Goal: Task Accomplishment & Management: Manage account settings

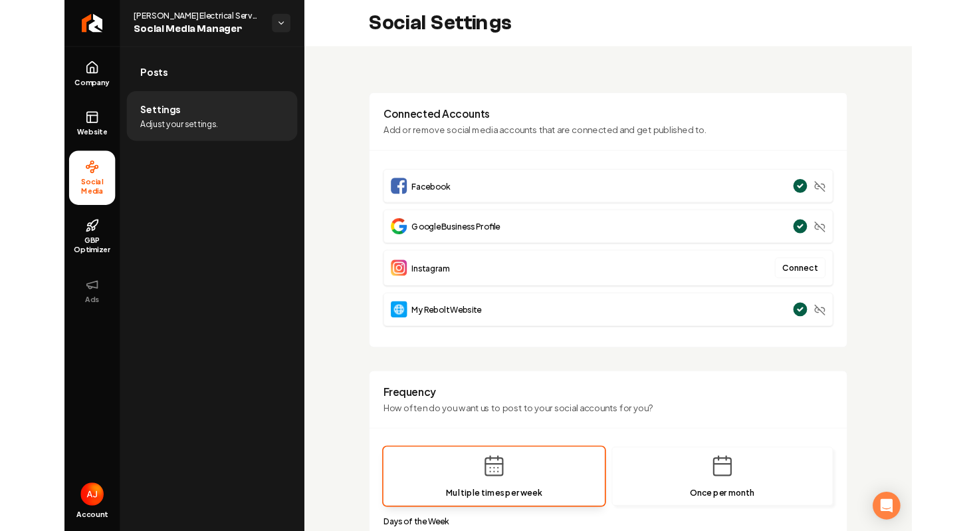
scroll to position [184, 0]
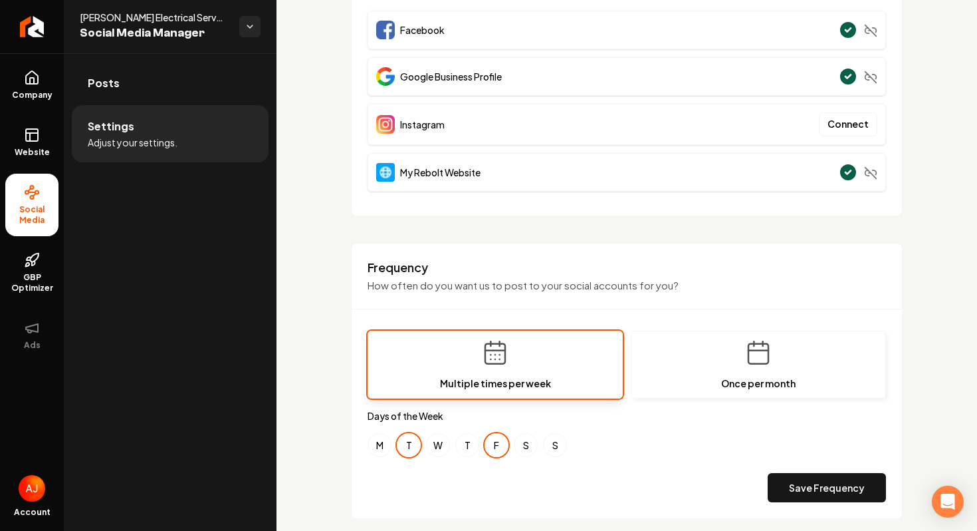
click at [281, 148] on div "**********" at bounding box center [627, 439] width 701 height 1140
click at [302, 149] on div "**********" at bounding box center [627, 439] width 701 height 1140
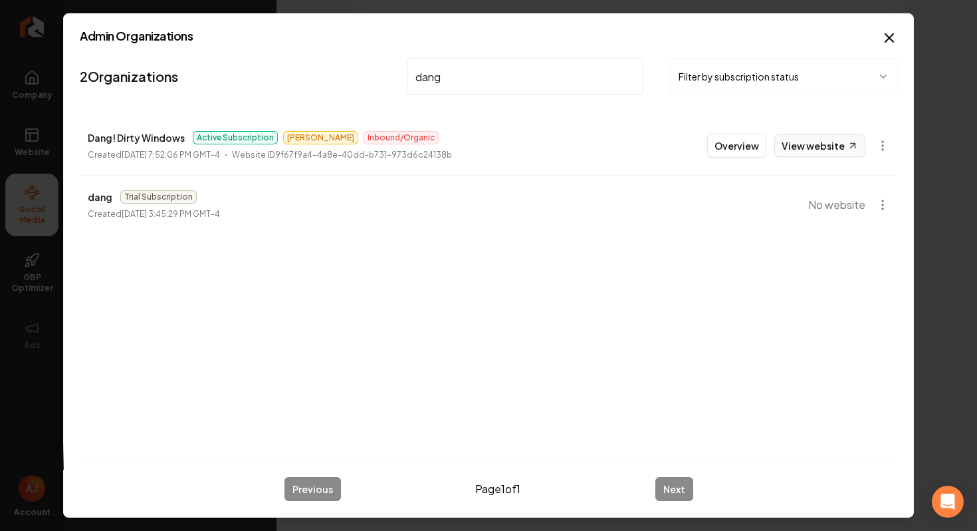
click at [824, 145] on link "View website" at bounding box center [820, 145] width 91 height 23
drag, startPoint x: 450, startPoint y: 79, endPoint x: 330, endPoint y: 79, distance: 120.3
click at [334, 79] on nav "2 Organizations dang Filter by subscription status" at bounding box center [489, 82] width 818 height 59
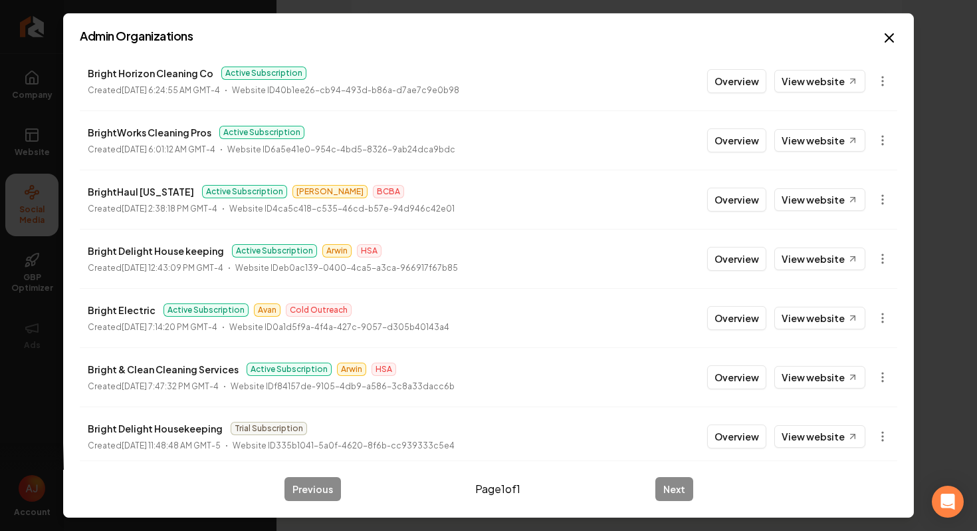
scroll to position [81, 0]
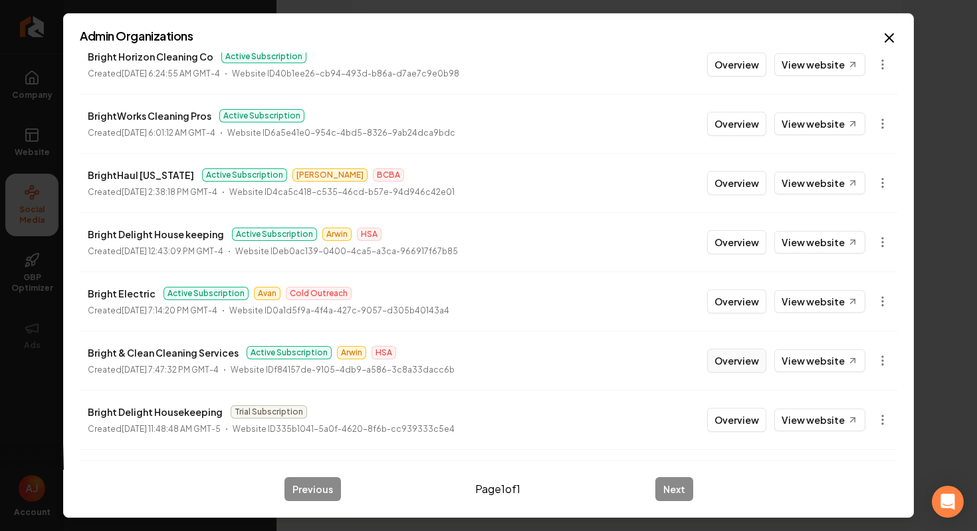
type input "bright"
click at [749, 365] on button "Overview" at bounding box center [736, 360] width 59 height 24
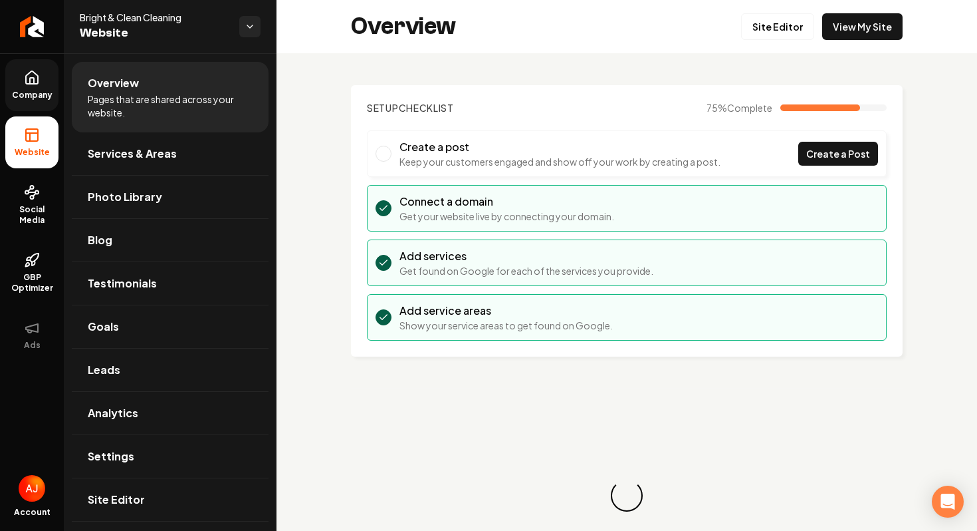
click at [41, 77] on link "Company" at bounding box center [31, 85] width 53 height 52
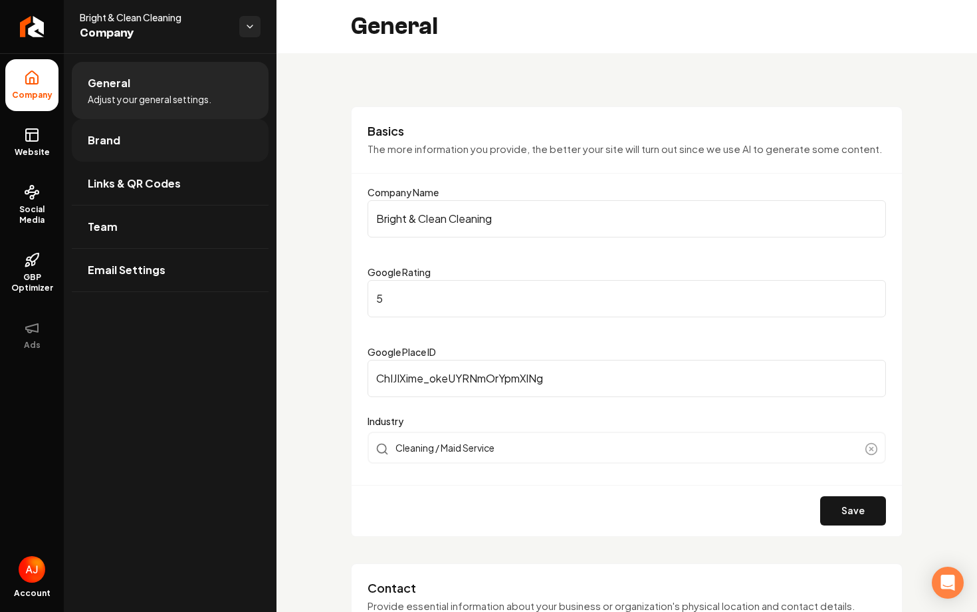
click at [154, 140] on link "Brand" at bounding box center [170, 140] width 197 height 43
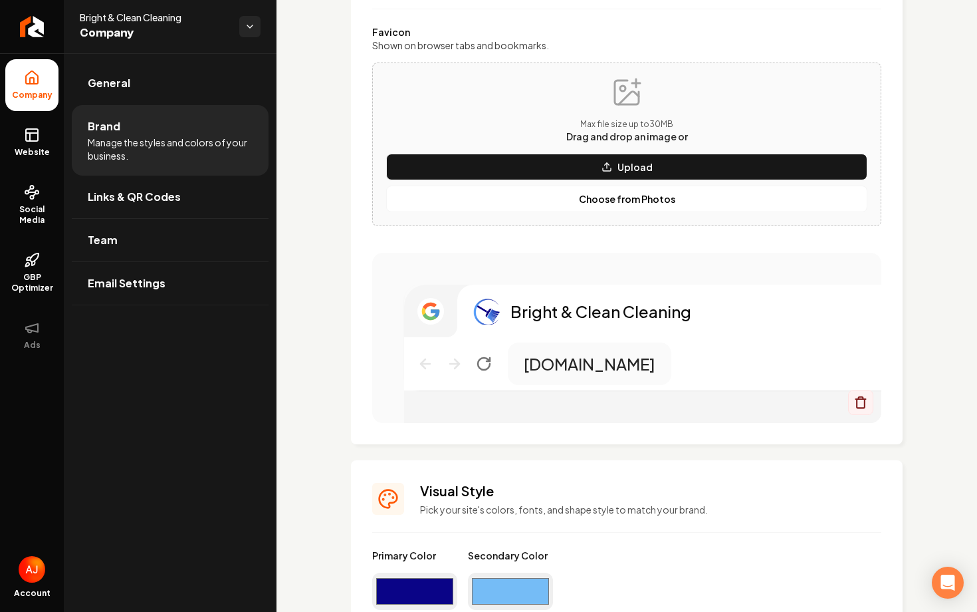
scroll to position [366, 0]
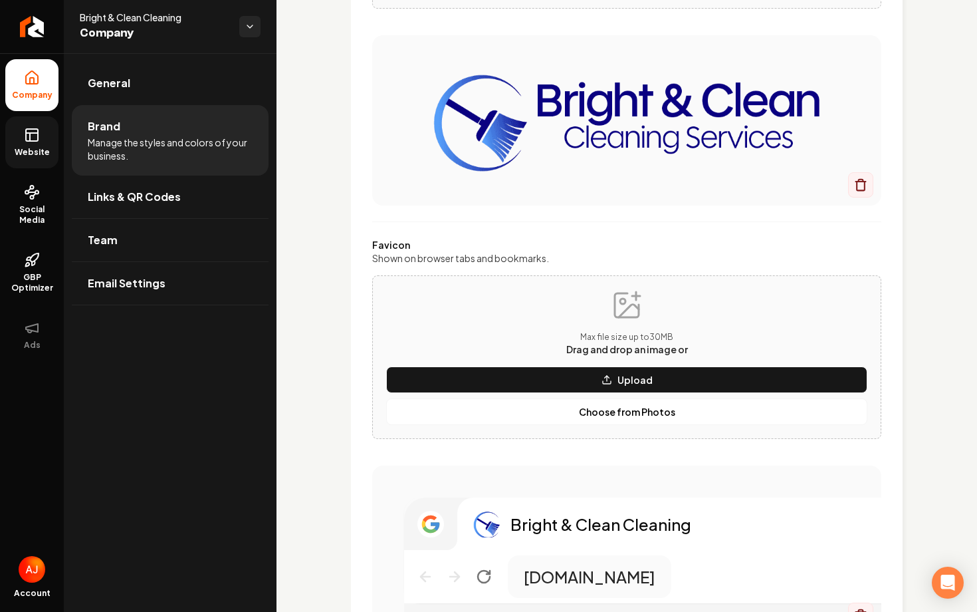
click at [30, 152] on span "Website" at bounding box center [32, 152] width 46 height 11
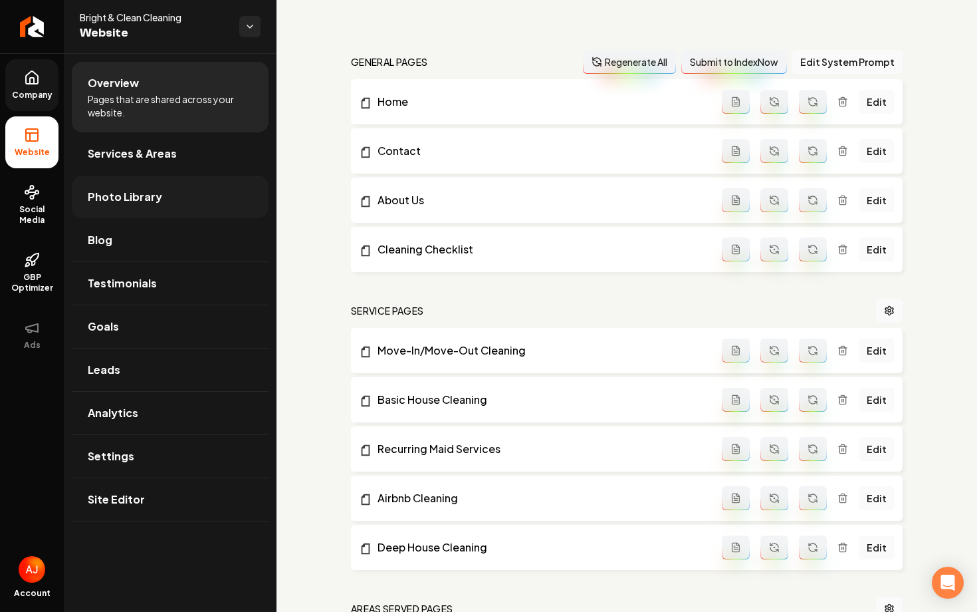
click at [166, 197] on link "Photo Library" at bounding box center [170, 197] width 197 height 43
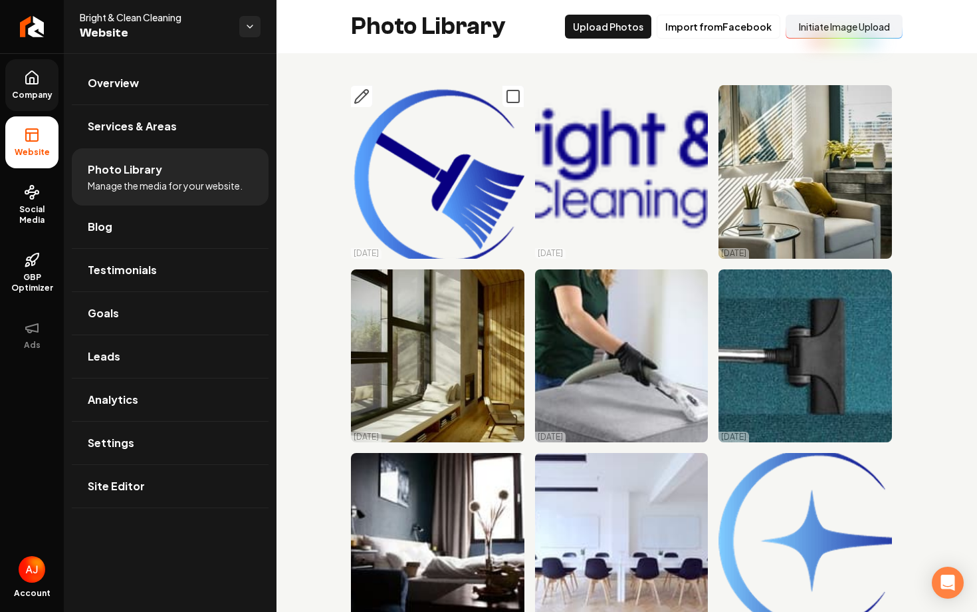
click at [422, 164] on img "Main content area" at bounding box center [438, 172] width 174 height 174
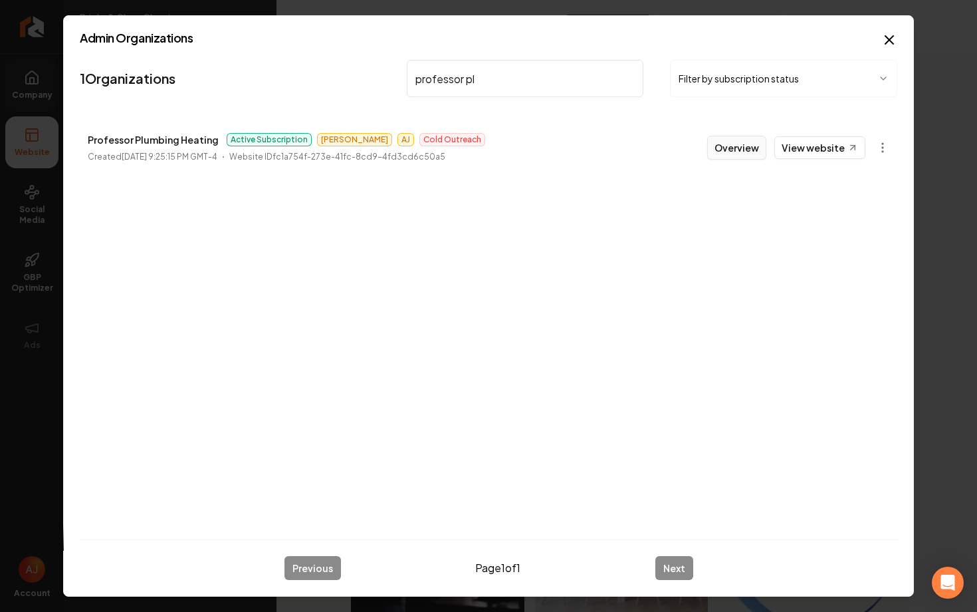
type input "professor pl"
click at [747, 159] on button "Overview" at bounding box center [736, 148] width 59 height 24
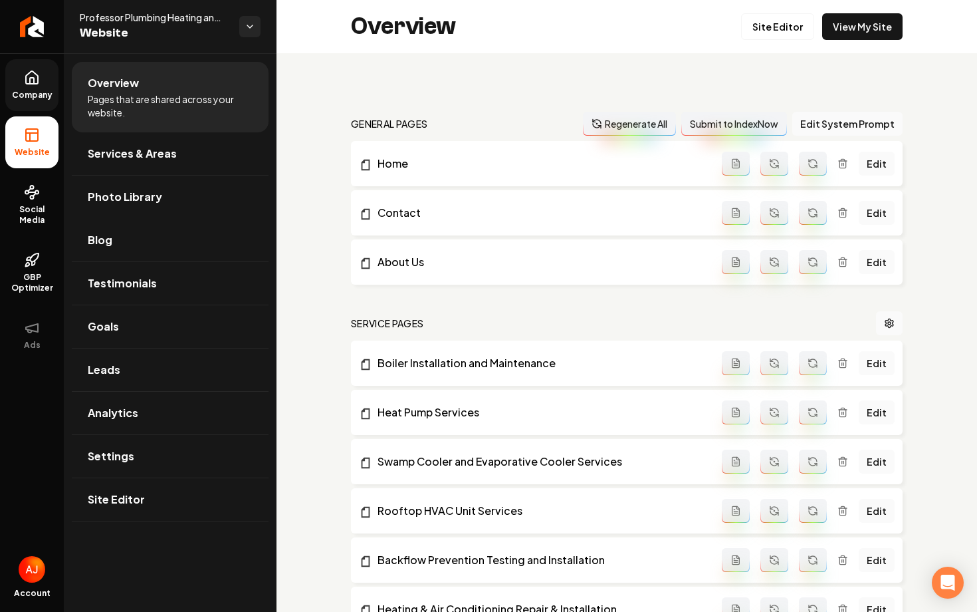
click at [39, 92] on span "Company" at bounding box center [32, 95] width 51 height 11
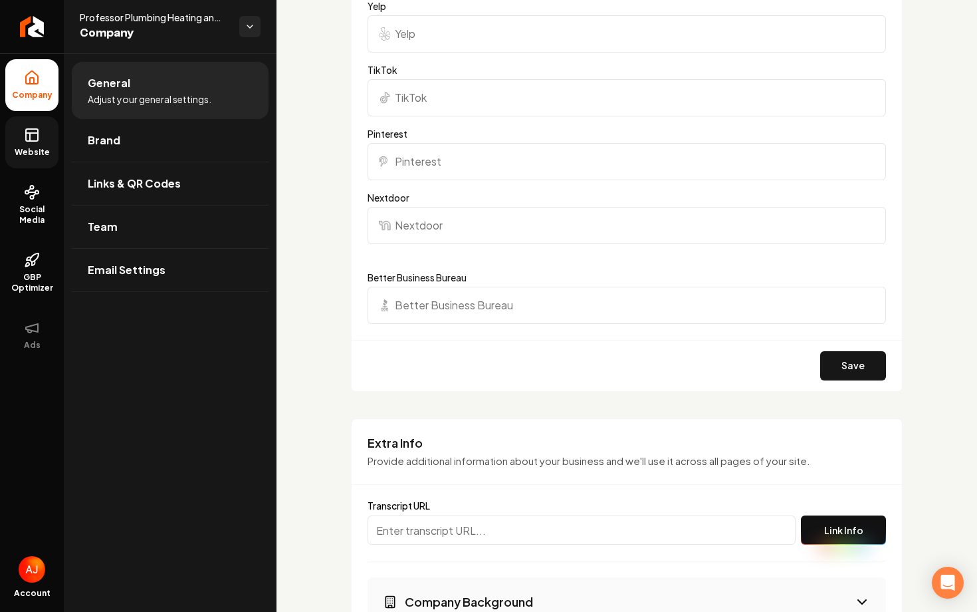
scroll to position [1828, 0]
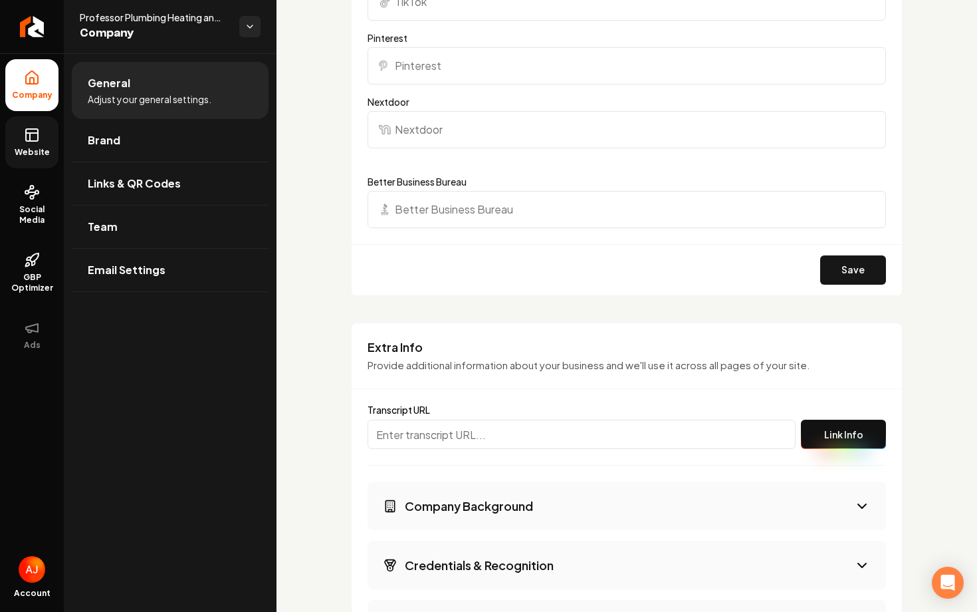
click at [35, 143] on link "Website" at bounding box center [31, 142] width 53 height 52
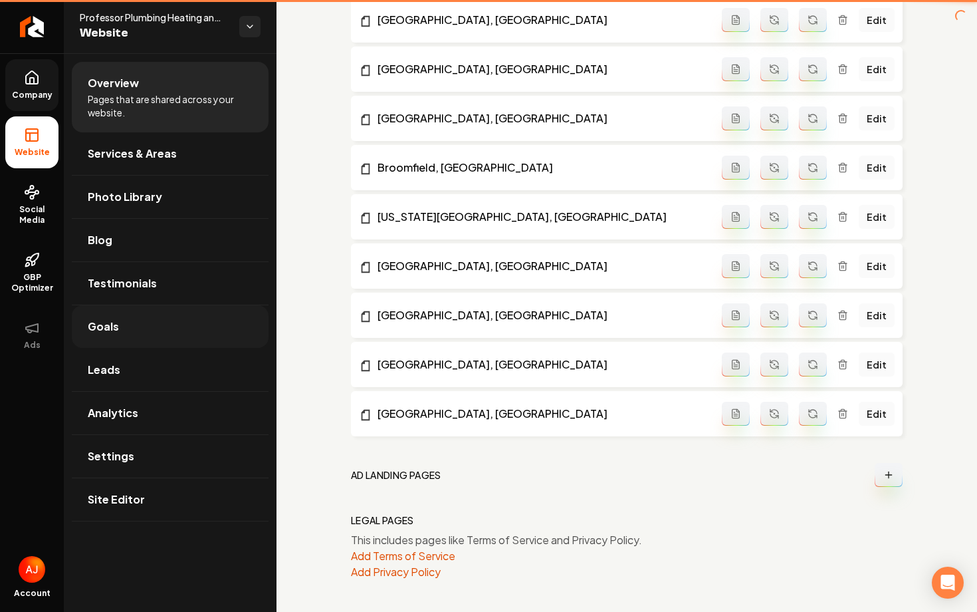
scroll to position [1822, 0]
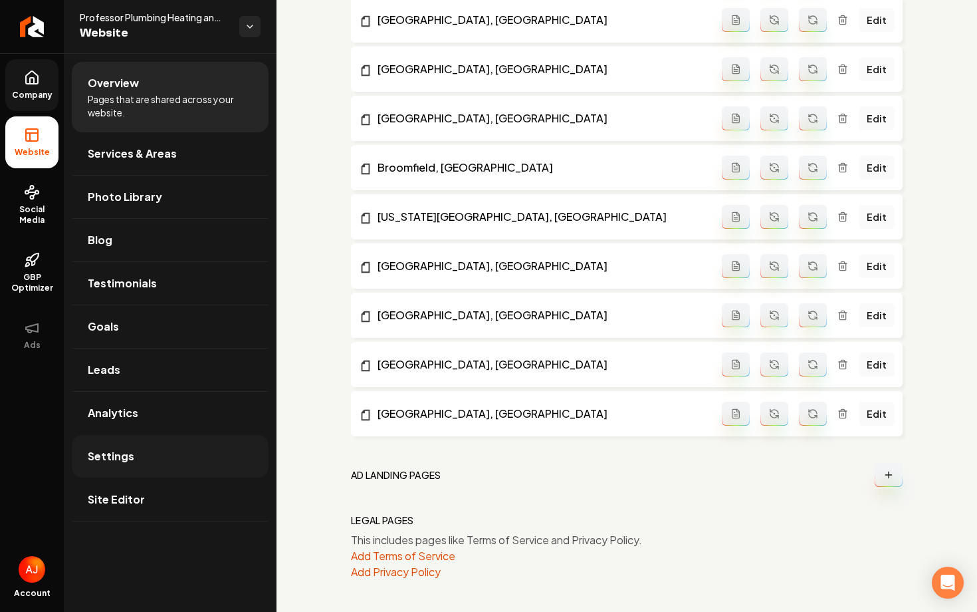
click at [172, 453] on link "Settings" at bounding box center [170, 456] width 197 height 43
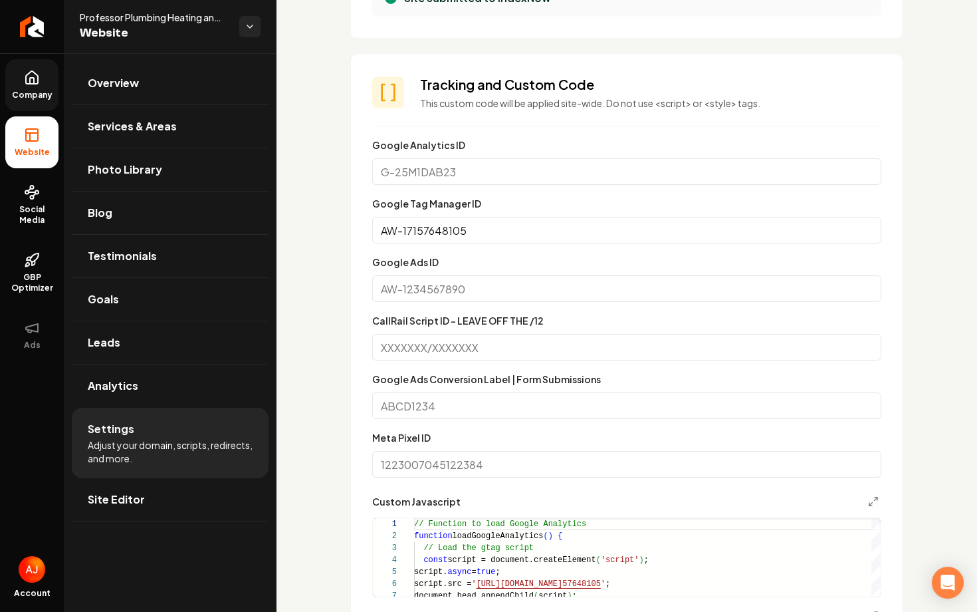
scroll to position [705, 0]
click at [345, 342] on div "Custom domain Connect and configure a custom domain. Domain Connected professor…" at bounding box center [627, 449] width 701 height 2203
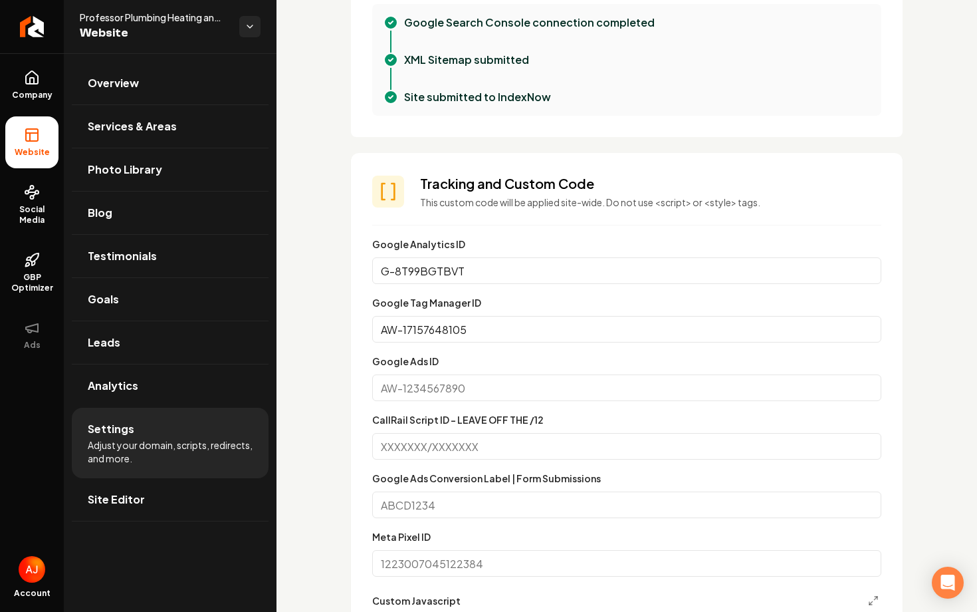
scroll to position [675, 0]
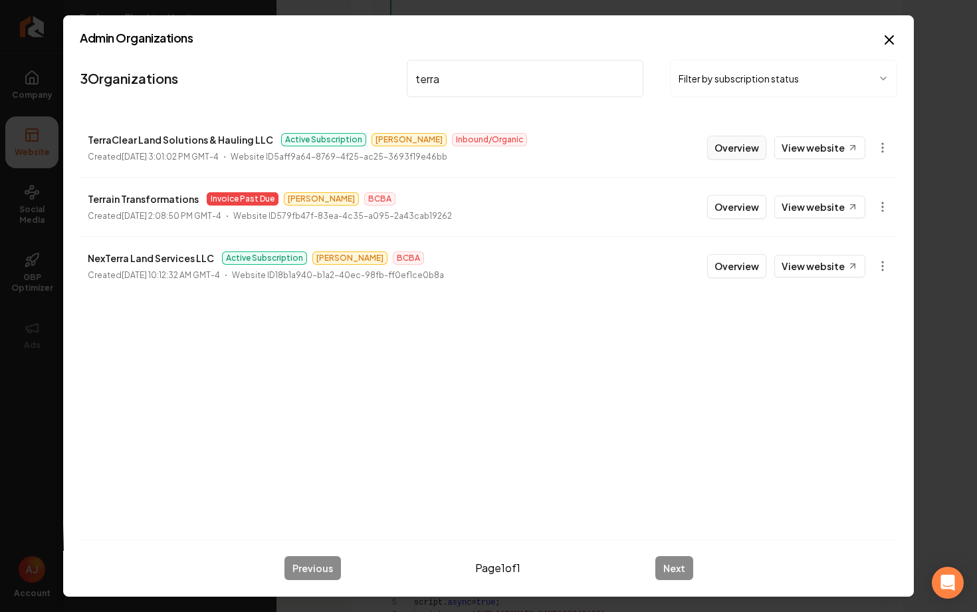
type input "terra"
click at [726, 142] on button "Overview" at bounding box center [736, 148] width 59 height 24
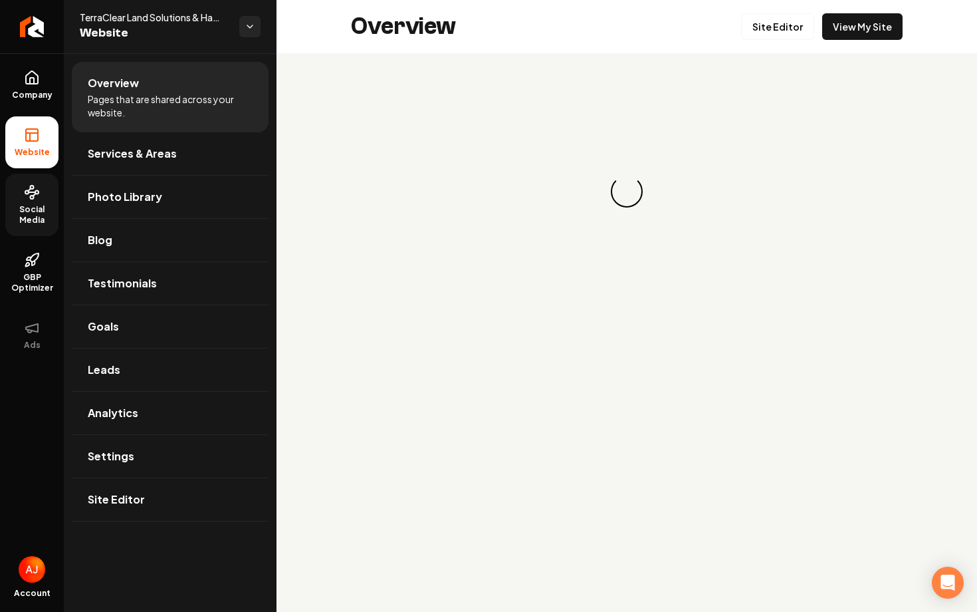
click at [32, 222] on span "Social Media" at bounding box center [31, 214] width 53 height 21
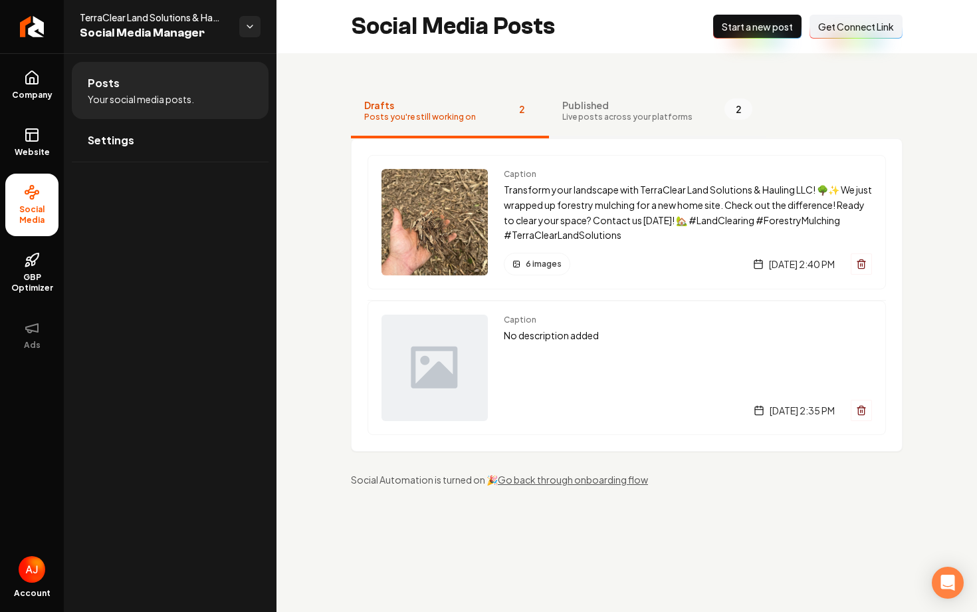
click at [579, 122] on button "Published Live posts across your platforms 2" at bounding box center [657, 111] width 217 height 53
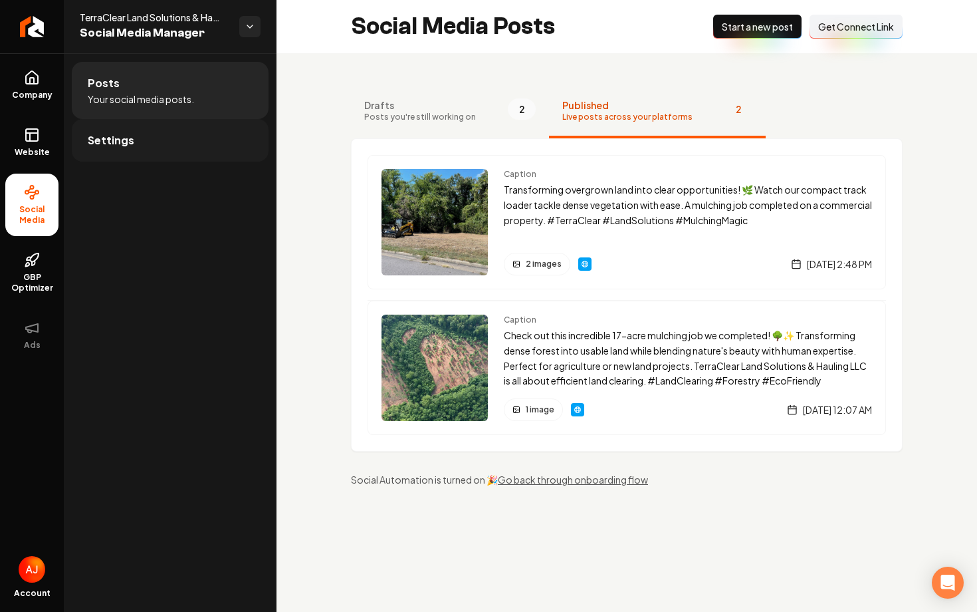
click at [181, 134] on link "Settings" at bounding box center [170, 140] width 197 height 43
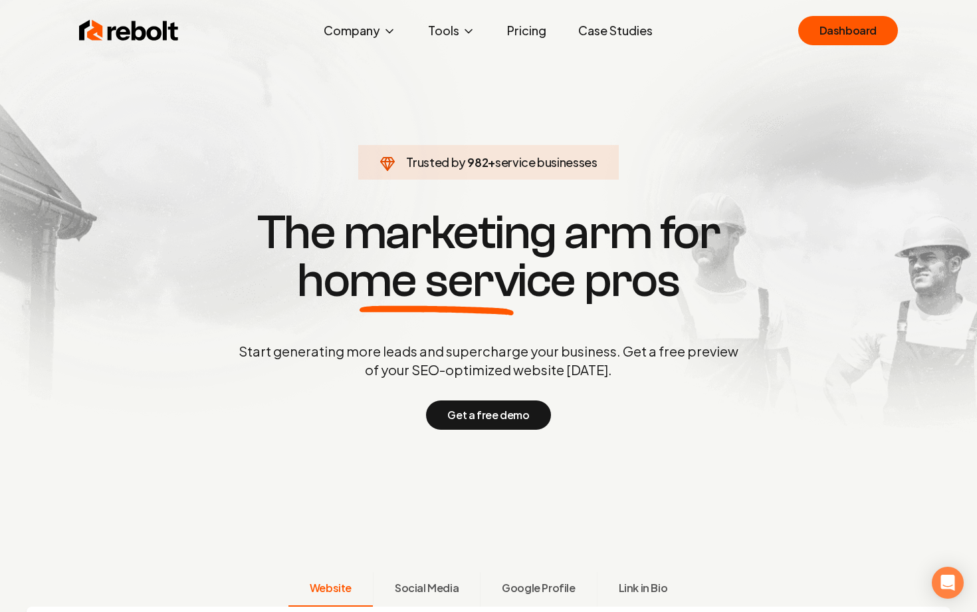
click at [844, 36] on link "Dashboard" at bounding box center [849, 30] width 100 height 29
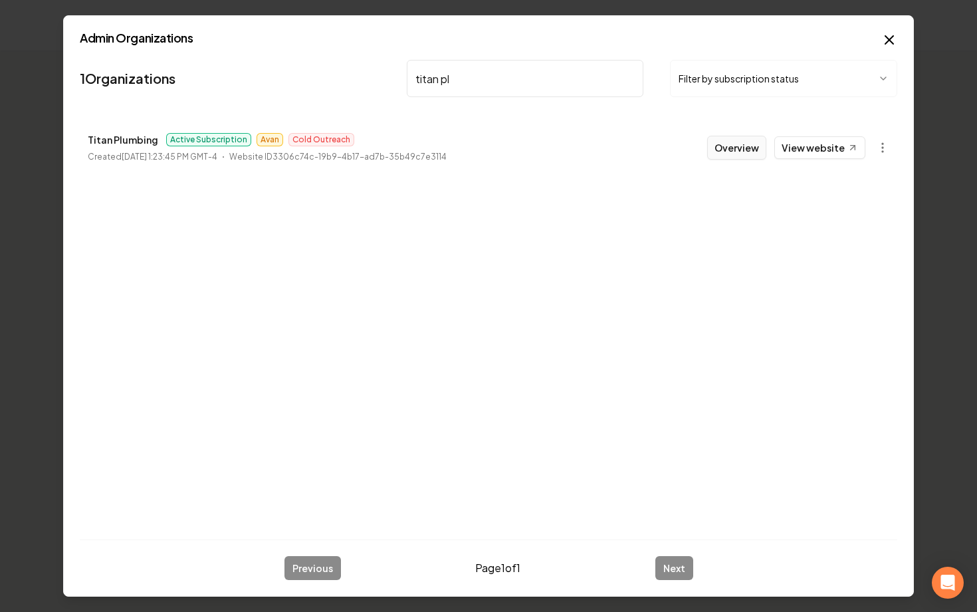
type input "titan pl"
click at [735, 155] on button "Overview" at bounding box center [736, 148] width 59 height 24
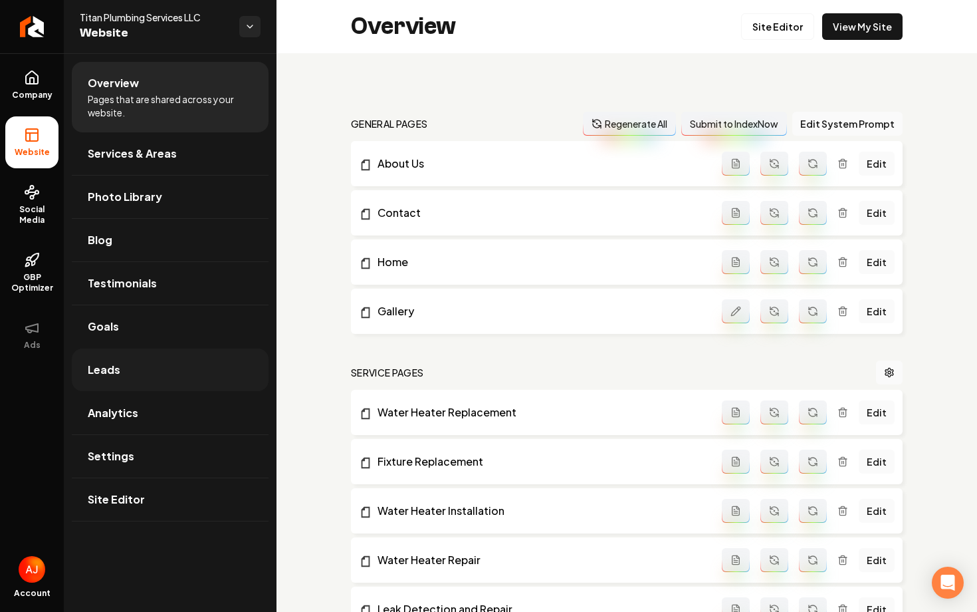
click at [135, 374] on link "Leads" at bounding box center [170, 369] width 197 height 43
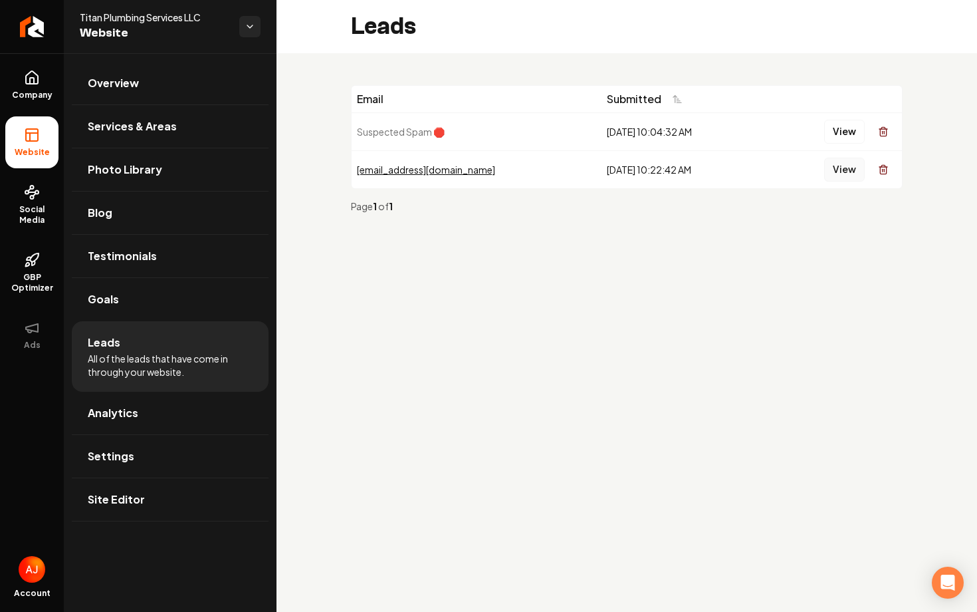
click at [833, 174] on button "View" at bounding box center [844, 170] width 41 height 24
click at [125, 91] on link "Overview" at bounding box center [170, 83] width 197 height 43
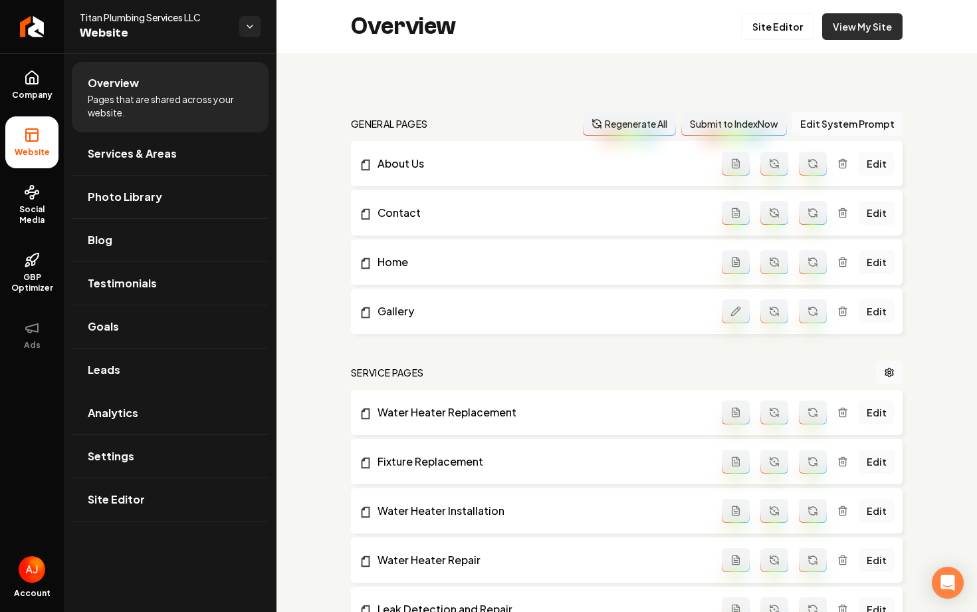
click at [842, 33] on link "View My Site" at bounding box center [862, 26] width 80 height 27
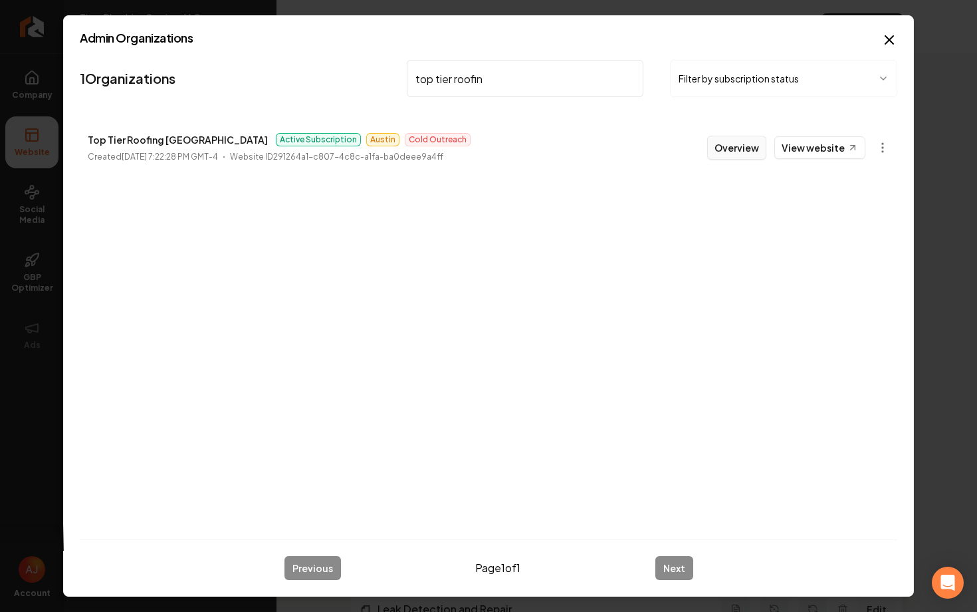
type input "top tier roofin"
click at [746, 151] on button "Overview" at bounding box center [736, 148] width 59 height 24
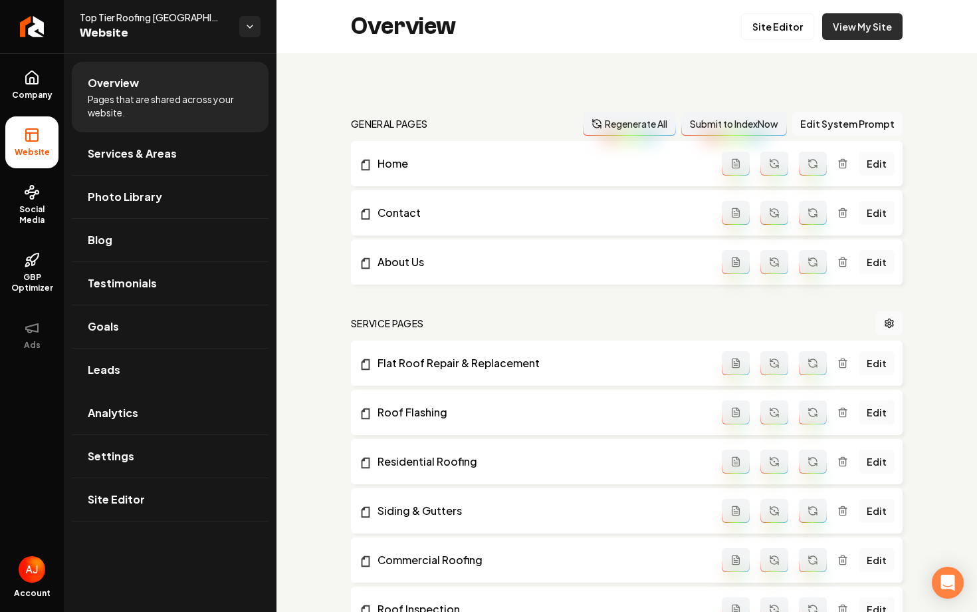
click at [854, 33] on link "View My Site" at bounding box center [862, 26] width 80 height 27
click at [123, 358] on link "Leads" at bounding box center [170, 369] width 197 height 43
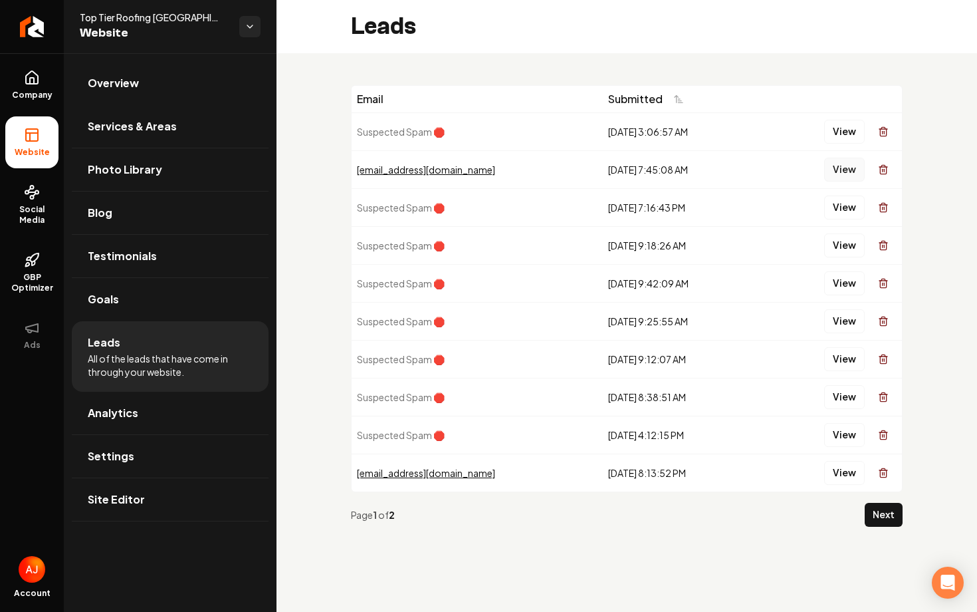
click at [850, 164] on button "View" at bounding box center [844, 170] width 41 height 24
click at [54, 218] on span "Social Media" at bounding box center [31, 214] width 53 height 21
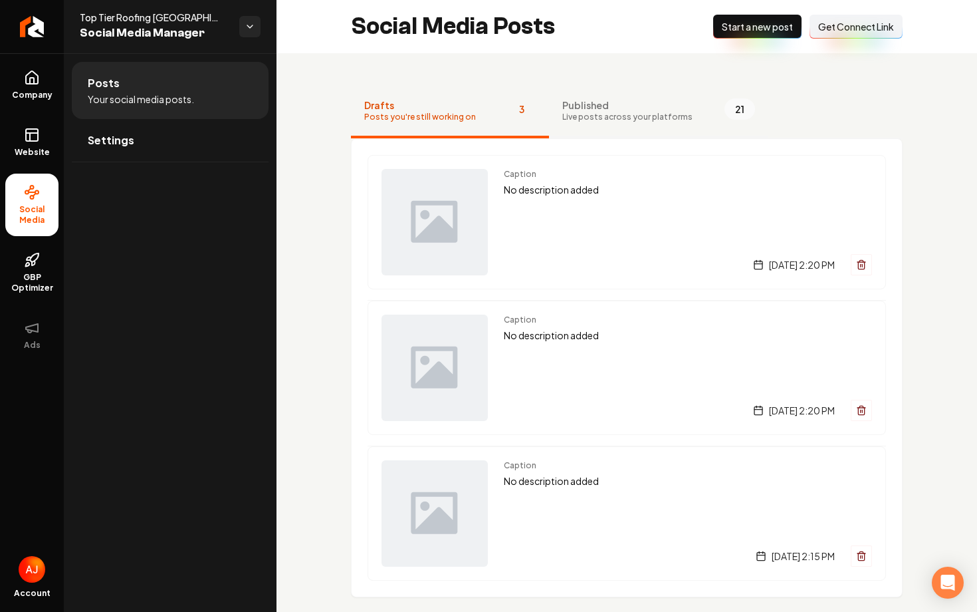
click at [610, 109] on span "Published" at bounding box center [627, 104] width 130 height 13
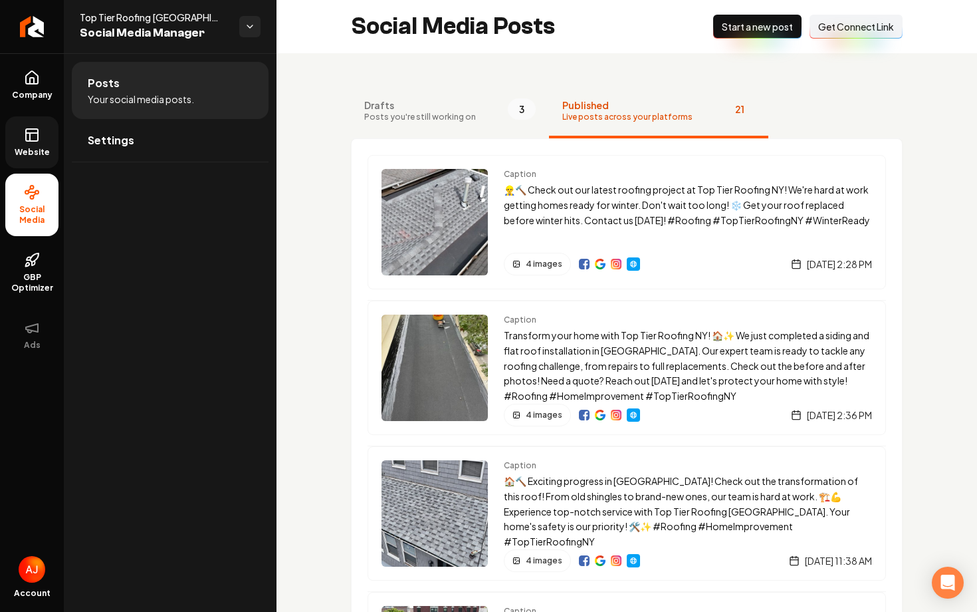
click at [39, 148] on span "Website" at bounding box center [32, 152] width 46 height 11
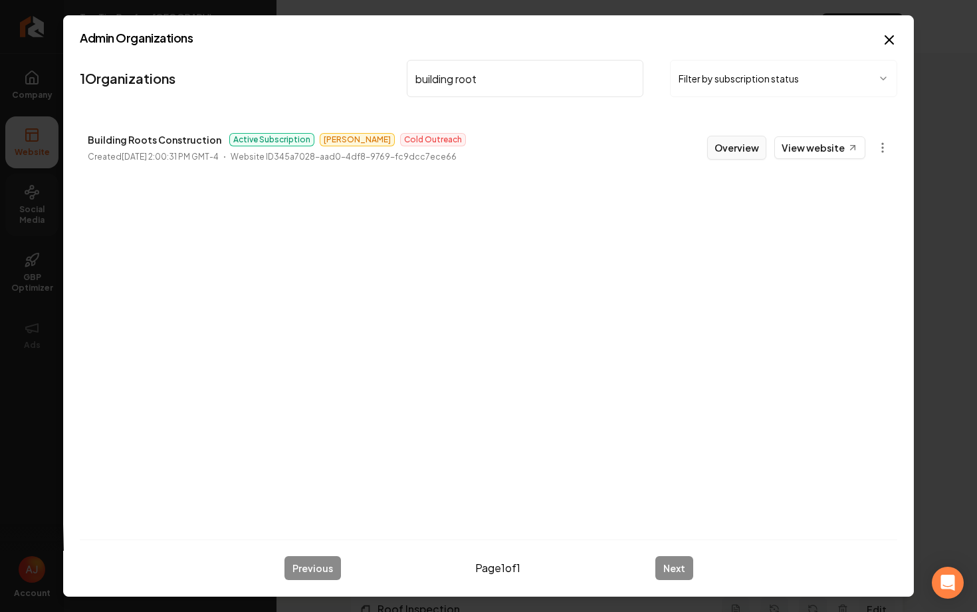
type input "building root"
click at [723, 148] on button "Overview" at bounding box center [736, 148] width 59 height 24
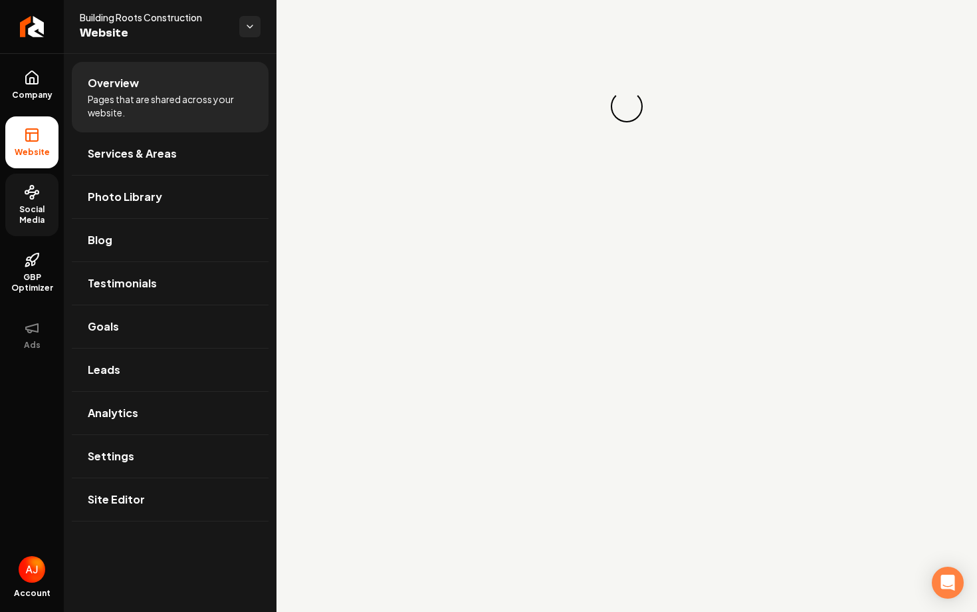
click at [27, 216] on span "Social Media" at bounding box center [31, 214] width 53 height 21
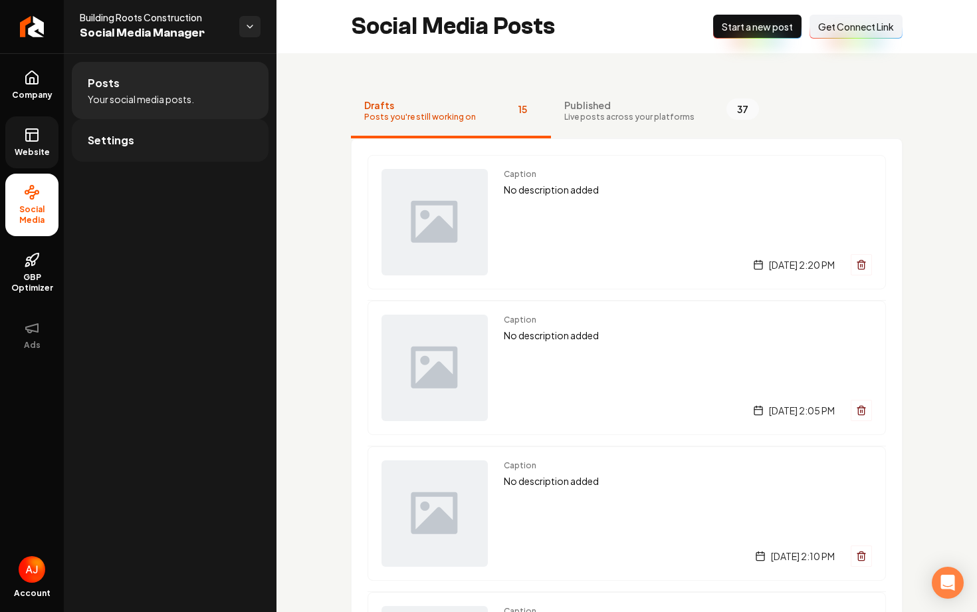
click at [130, 137] on span "Settings" at bounding box center [111, 140] width 47 height 16
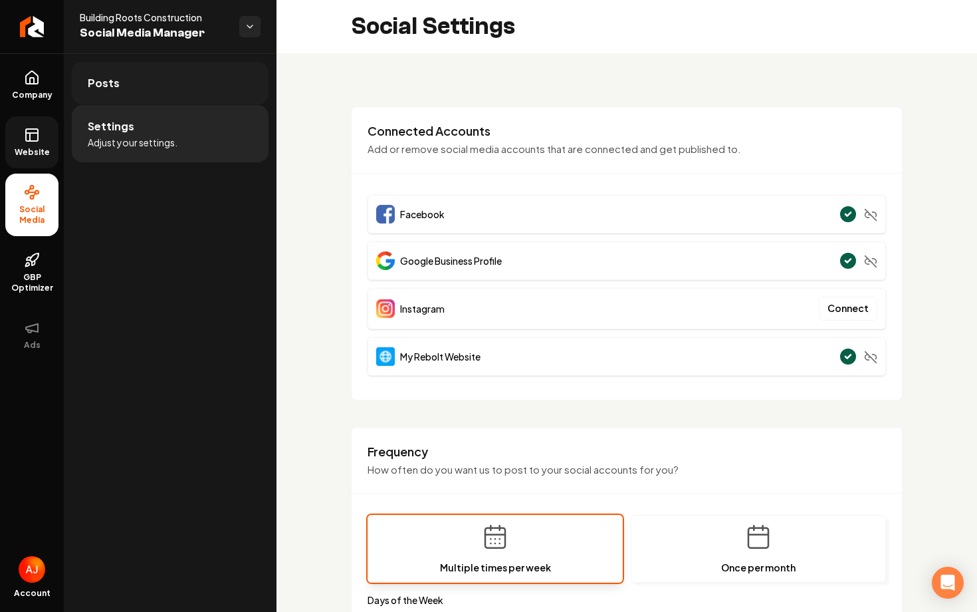
click at [158, 91] on link "Posts" at bounding box center [170, 83] width 197 height 43
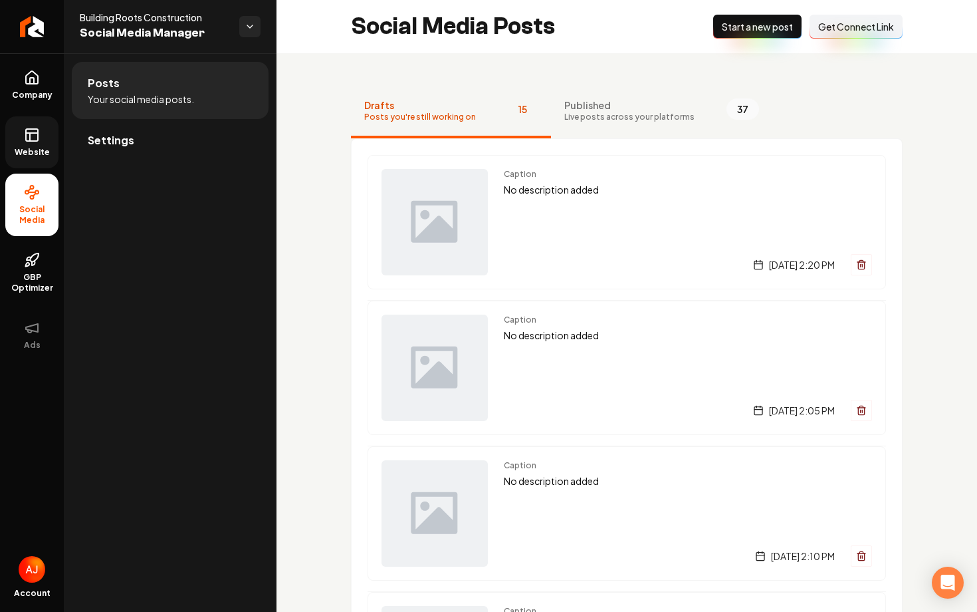
click at [847, 29] on span "Get Connect Link" at bounding box center [856, 26] width 76 height 13
click at [161, 144] on link "Settings" at bounding box center [170, 140] width 197 height 43
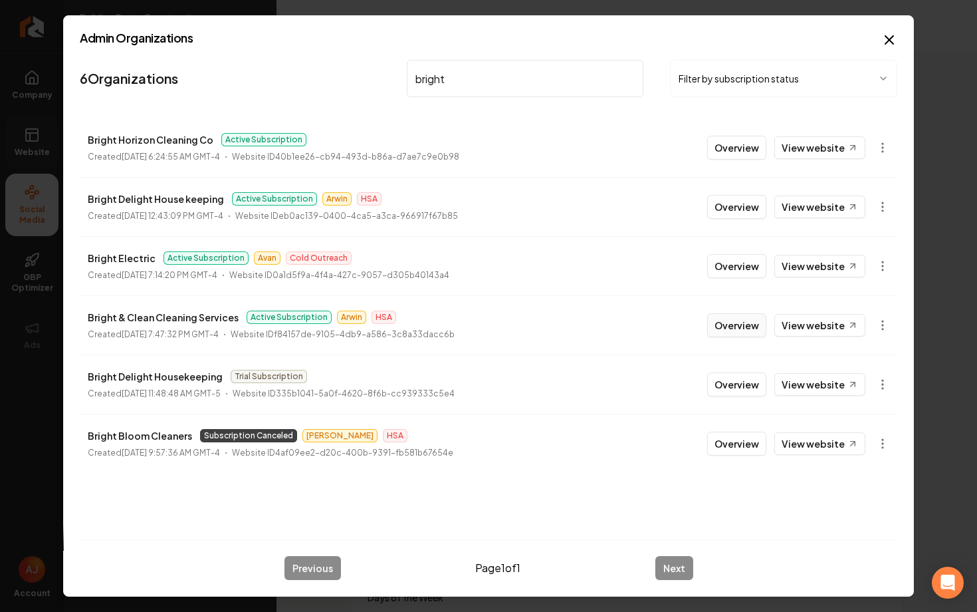
type input "bright"
click at [725, 332] on button "Overview" at bounding box center [736, 325] width 59 height 24
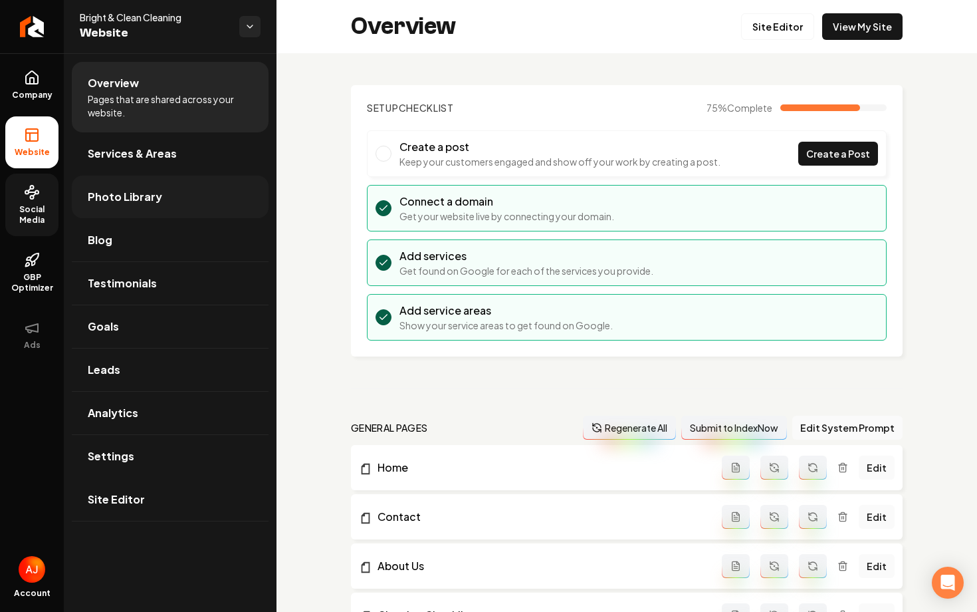
click at [148, 203] on span "Photo Library" at bounding box center [125, 197] width 74 height 16
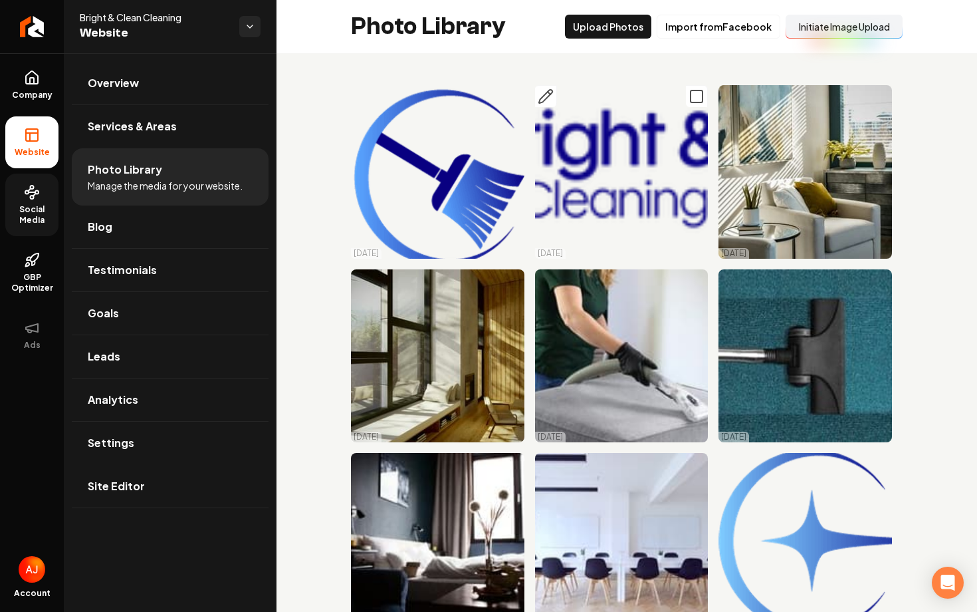
click at [610, 177] on img "Main content area" at bounding box center [622, 172] width 174 height 174
click at [652, 116] on img "Main content area" at bounding box center [622, 172] width 174 height 174
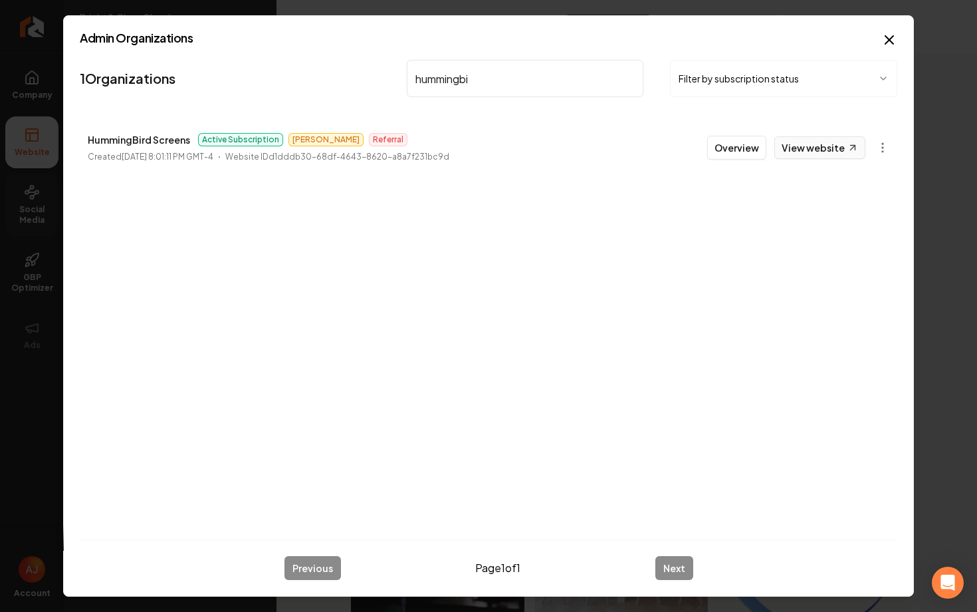
click at [811, 144] on link "View website" at bounding box center [820, 147] width 91 height 23
drag, startPoint x: 487, startPoint y: 83, endPoint x: 338, endPoint y: 83, distance: 148.9
click at [338, 83] on nav "1 Organizations hummingbi Filter by subscription status" at bounding box center [489, 84] width 818 height 59
type input "dang"
click at [729, 150] on button "Overview" at bounding box center [736, 148] width 59 height 24
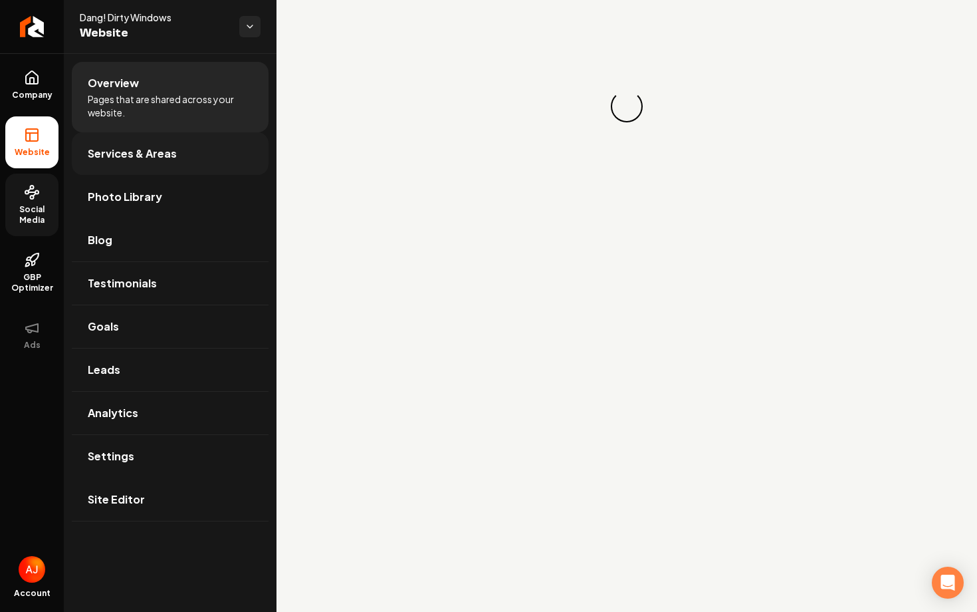
click at [162, 150] on span "Services & Areas" at bounding box center [132, 154] width 89 height 16
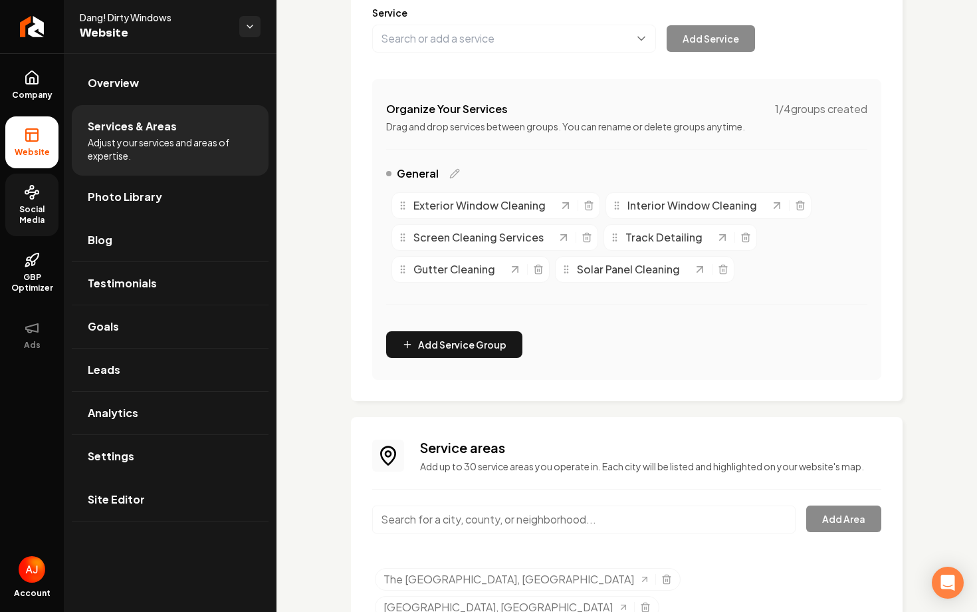
scroll to position [176, 0]
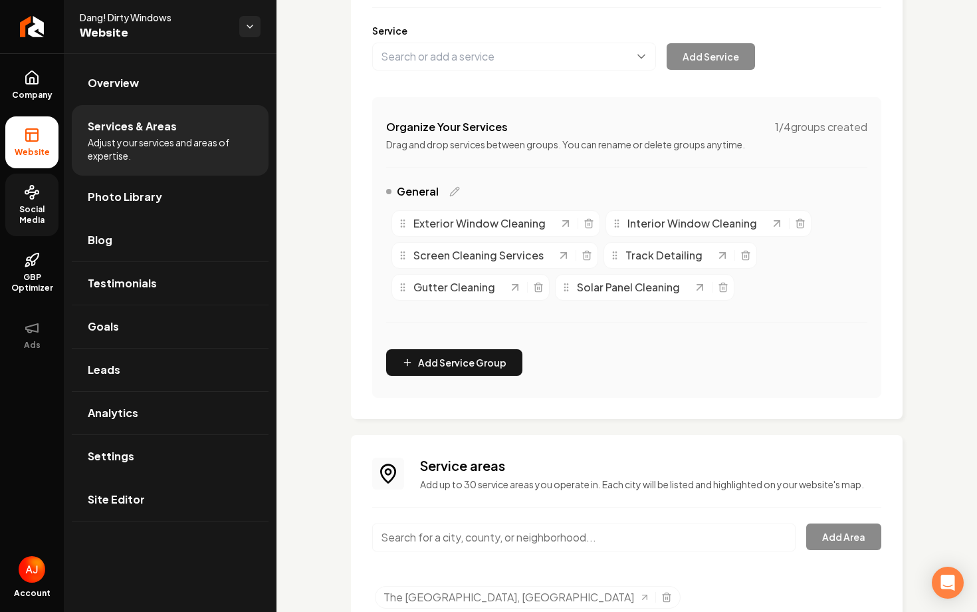
click at [510, 170] on div "Organize Your Services 1 / 4 groups created Drag and drop services between grou…" at bounding box center [626, 247] width 509 height 301
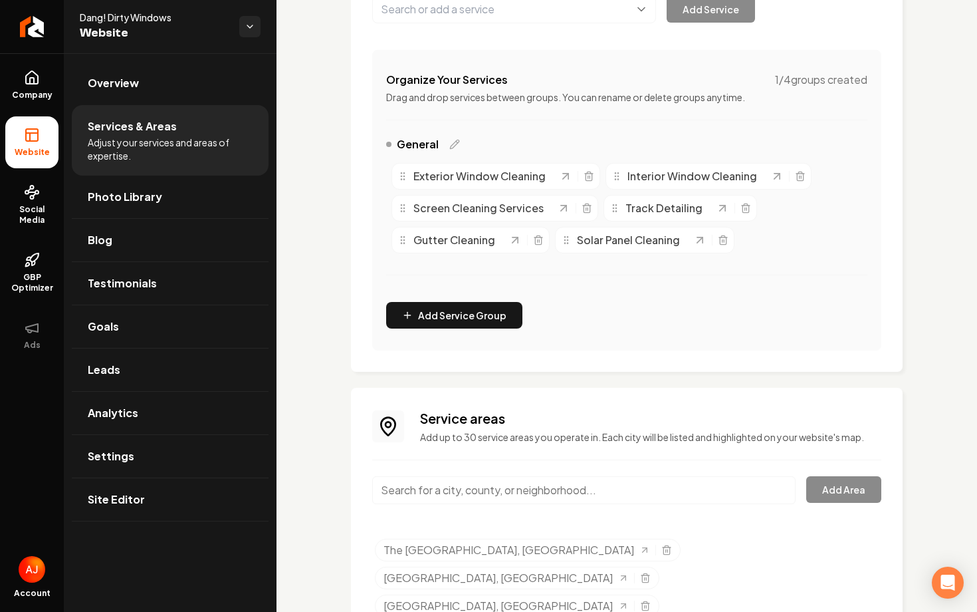
scroll to position [315, 0]
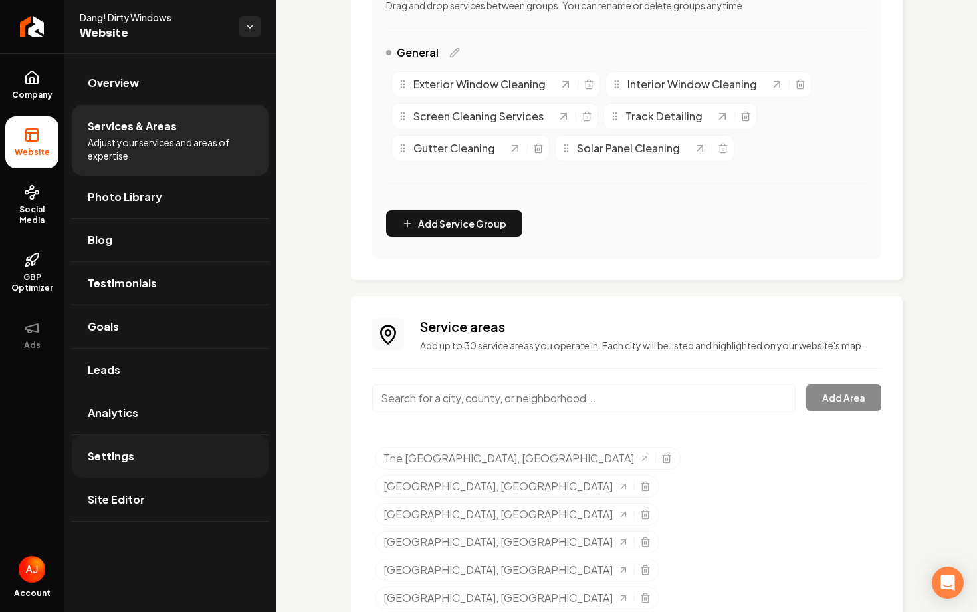
click at [136, 451] on link "Settings" at bounding box center [170, 456] width 197 height 43
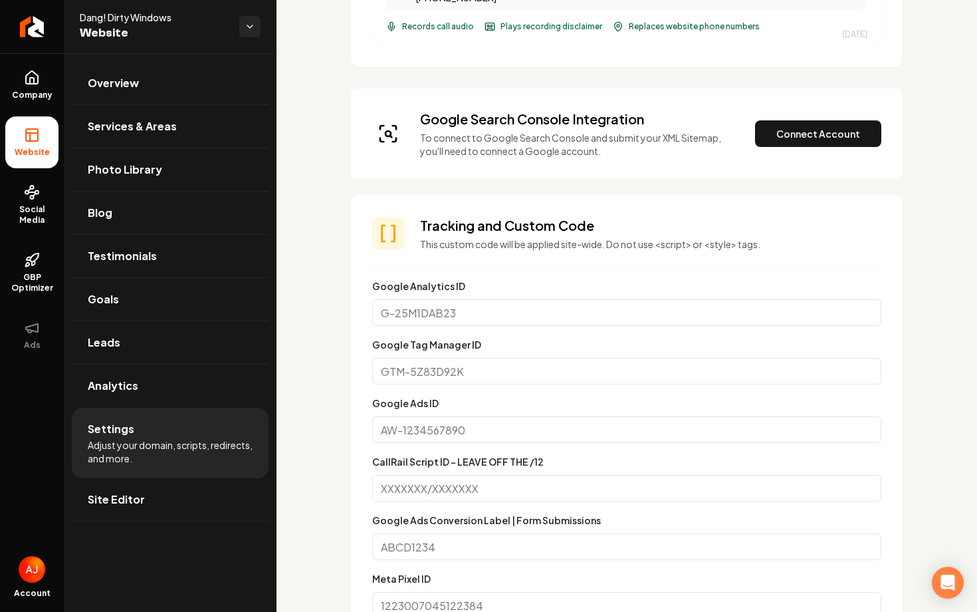
scroll to position [461, 0]
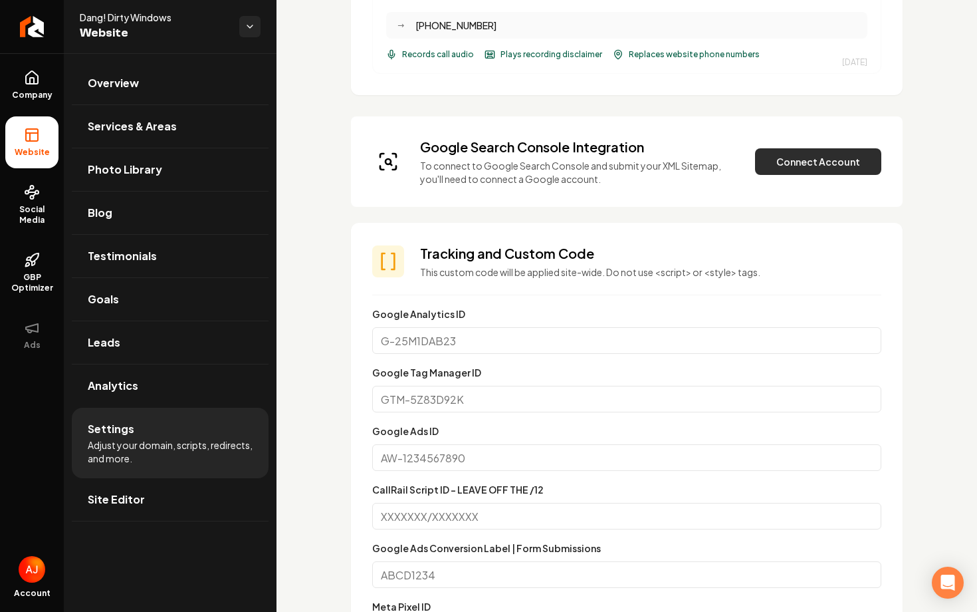
click at [801, 165] on button "Connect Account" at bounding box center [818, 161] width 126 height 27
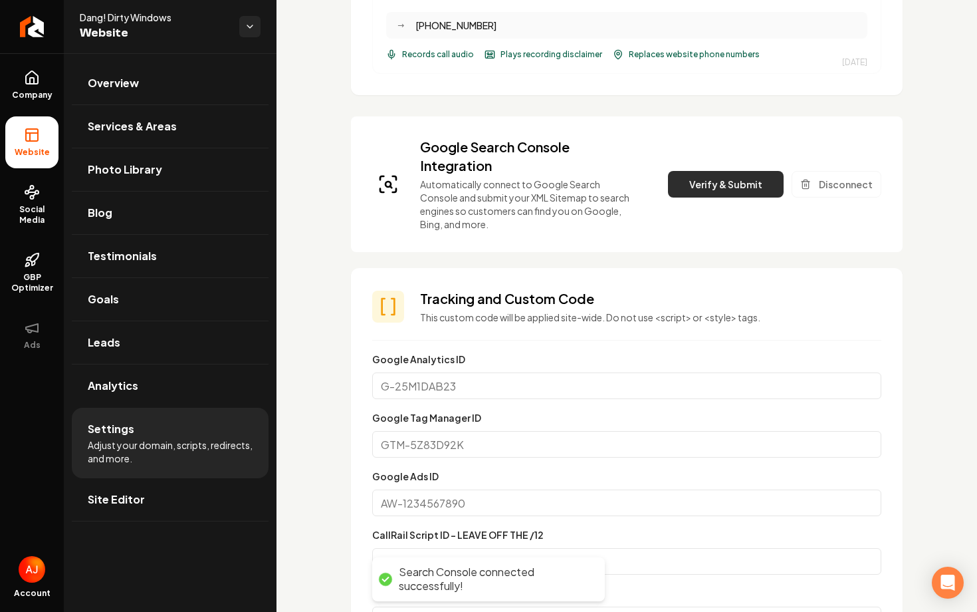
click at [713, 176] on button "Verify & Submit" at bounding box center [726, 184] width 116 height 27
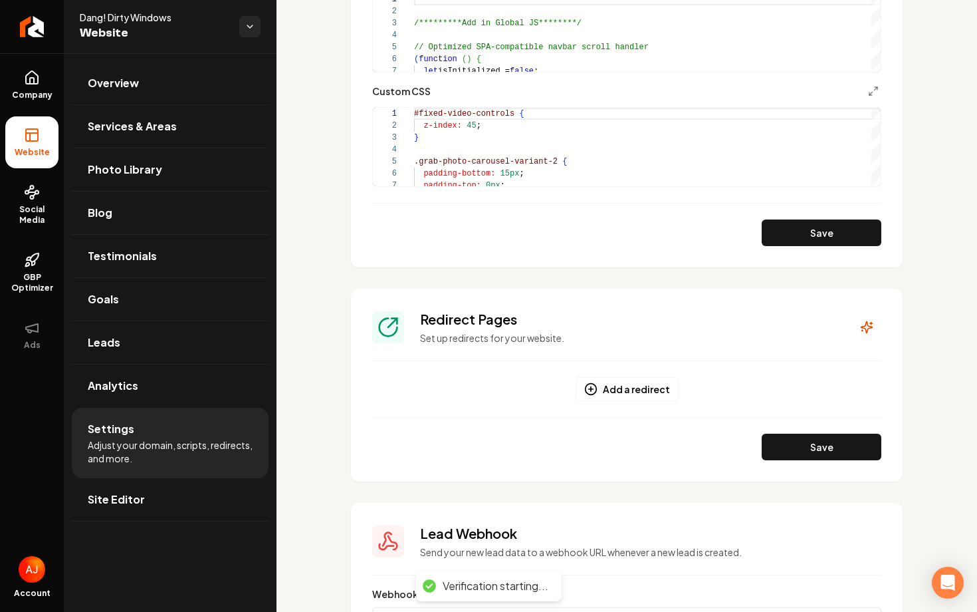
scroll to position [1437, 0]
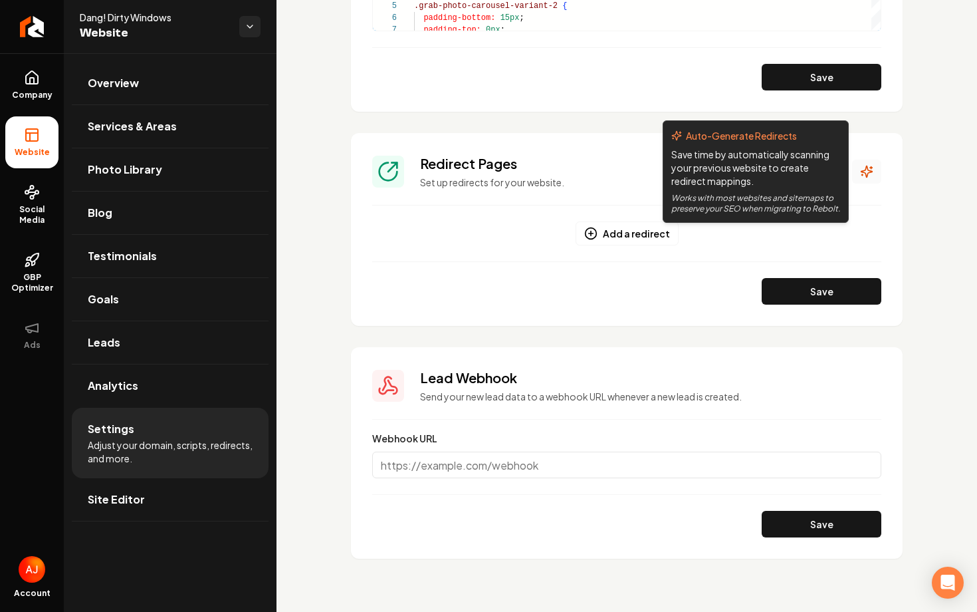
click at [862, 182] on button "Main content area" at bounding box center [866, 172] width 29 height 24
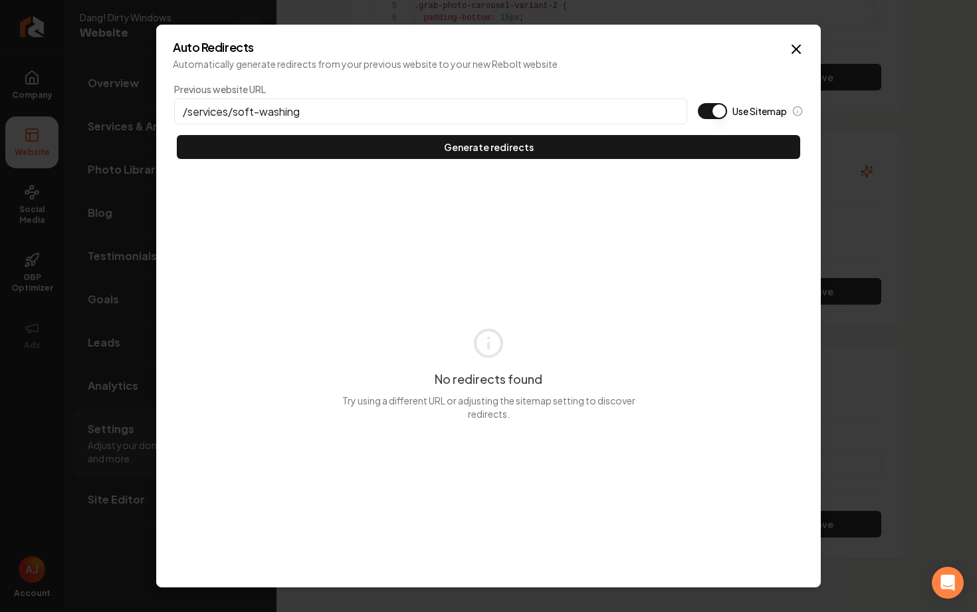
type input "/services/soft-washing"
click at [788, 52] on h2 "Auto Redirects" at bounding box center [489, 47] width 632 height 12
click at [811, 49] on div "Auto Redirects Automatically generate redirects from your previous website to y…" at bounding box center [488, 306] width 665 height 562
click at [795, 51] on icon "button" at bounding box center [797, 49] width 8 height 8
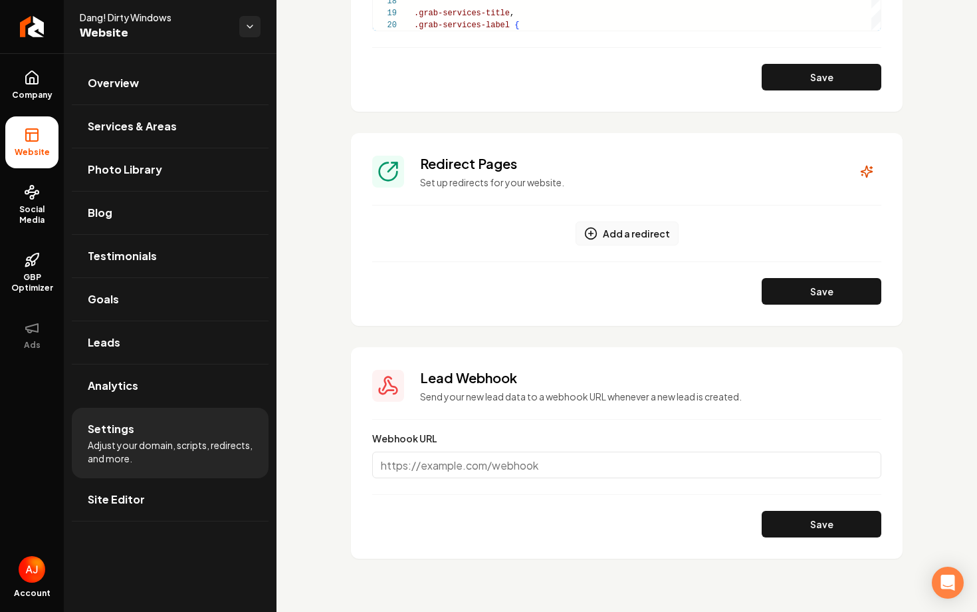
click at [600, 231] on button "Add a redirect" at bounding box center [627, 233] width 103 height 24
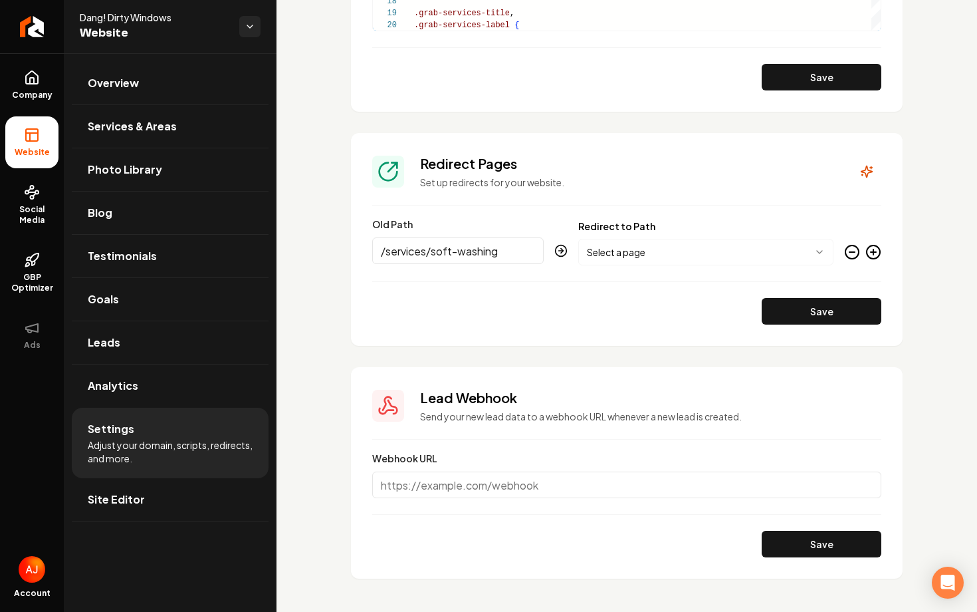
type input "/services/soft-washing"
click at [618, 253] on body "Company Website Social Media GBP Optimizer Ads Account Dang! Dirty Windows Webs…" at bounding box center [488, 306] width 977 height 612
click at [781, 312] on button "Save" at bounding box center [822, 311] width 120 height 27
click at [131, 126] on span "Services & Areas" at bounding box center [132, 126] width 89 height 16
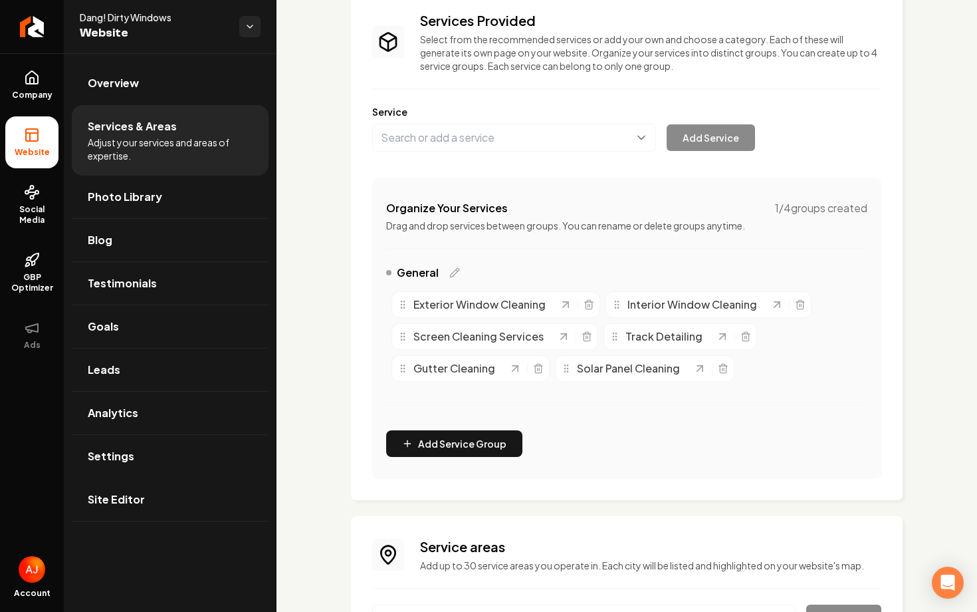
scroll to position [92, 0]
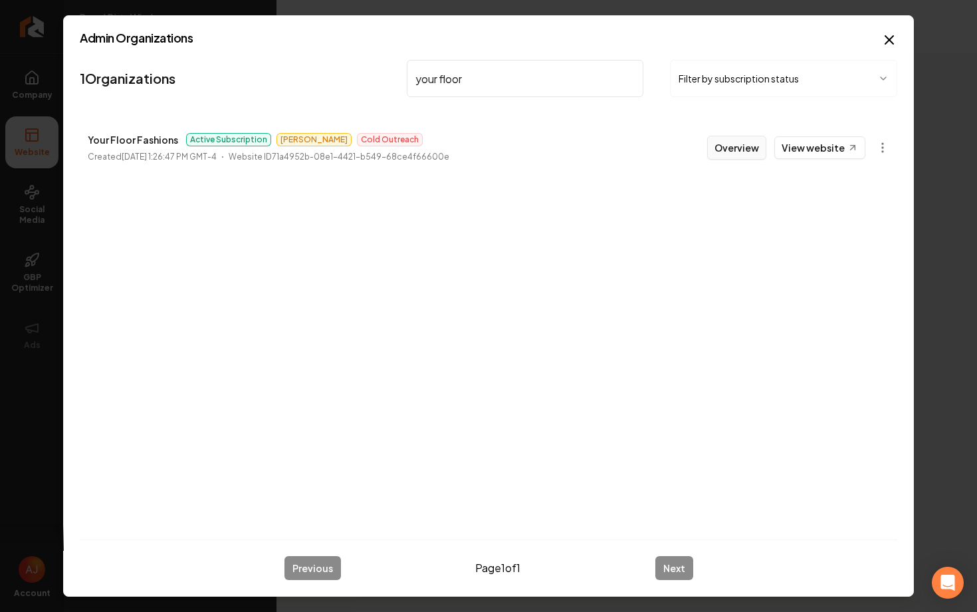
type input "your floor"
click at [741, 149] on button "Overview" at bounding box center [736, 148] width 59 height 24
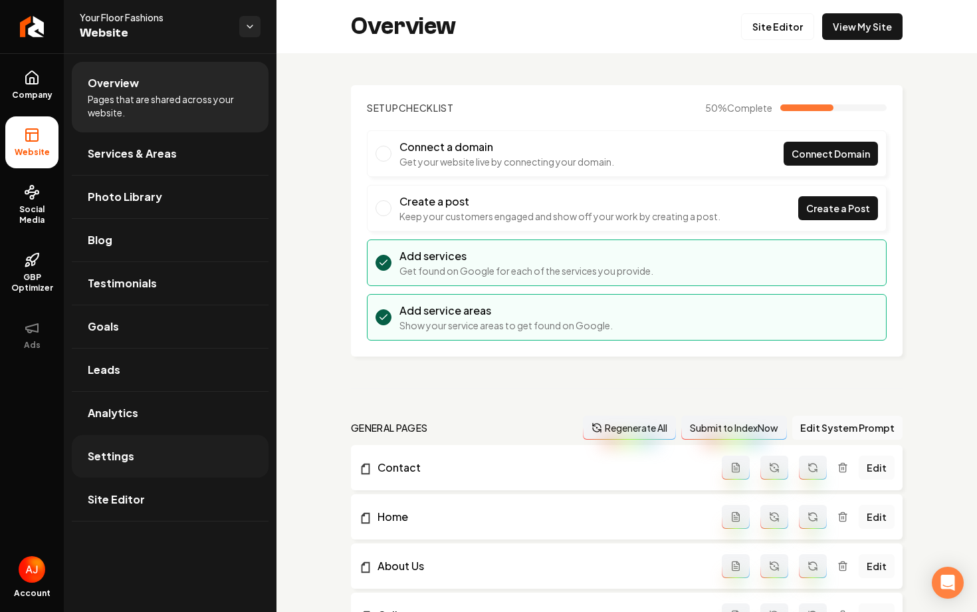
click at [161, 451] on link "Settings" at bounding box center [170, 456] width 197 height 43
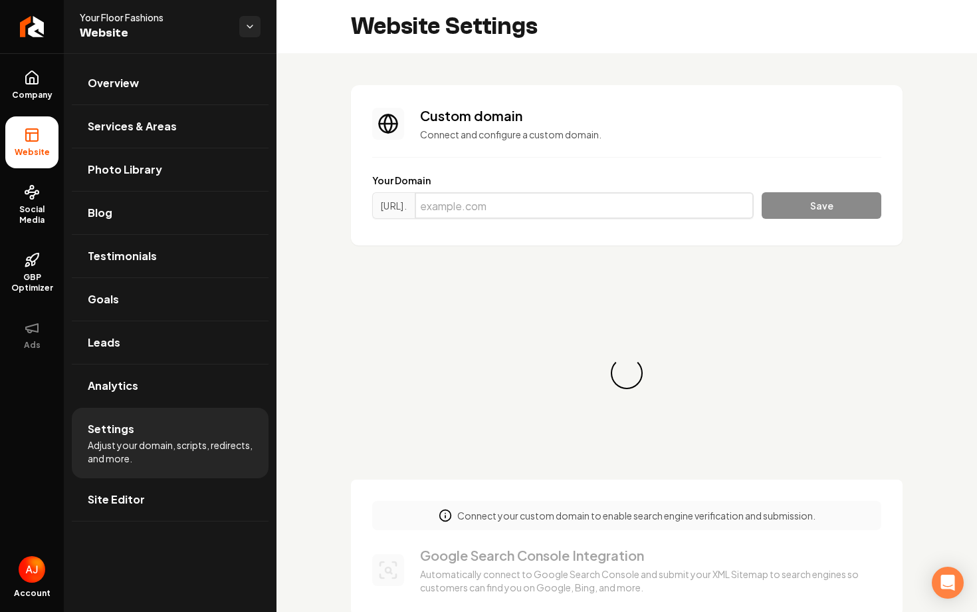
click at [504, 216] on input "Main content area" at bounding box center [584, 205] width 339 height 27
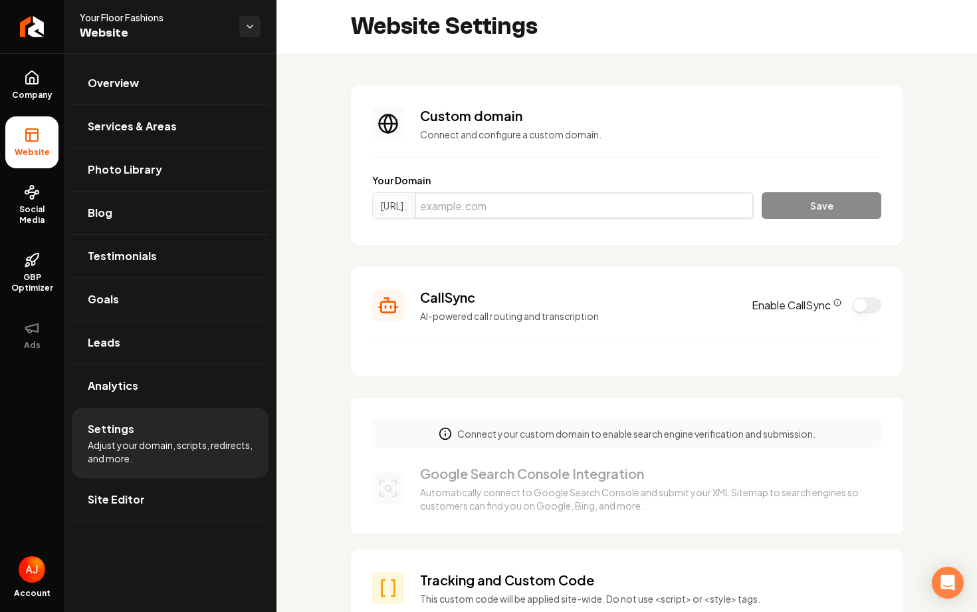
paste input "[DOMAIN_NAME]"
type input "arizonafloorfashions.com"
click at [798, 209] on button "Save" at bounding box center [822, 205] width 120 height 27
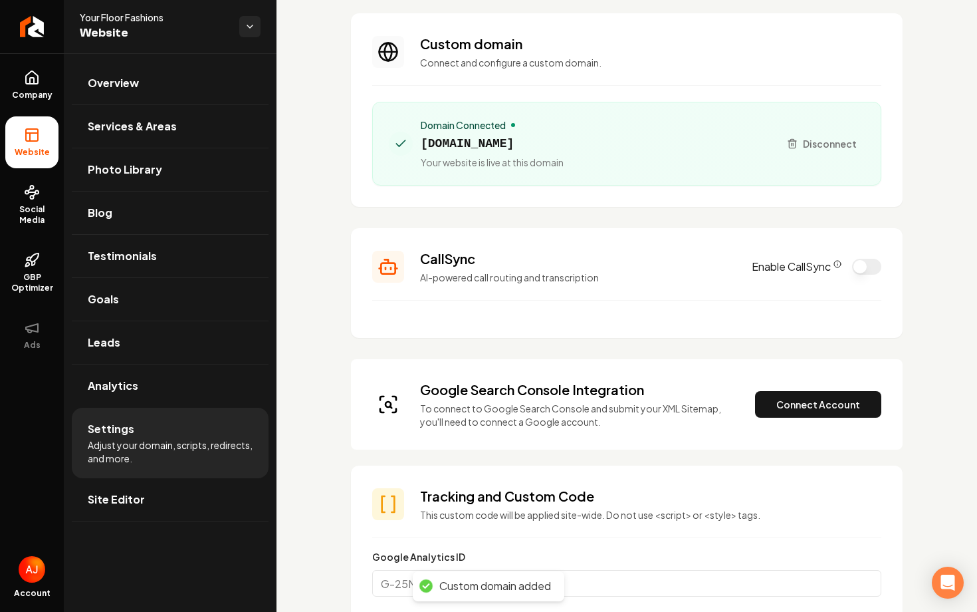
scroll to position [73, 0]
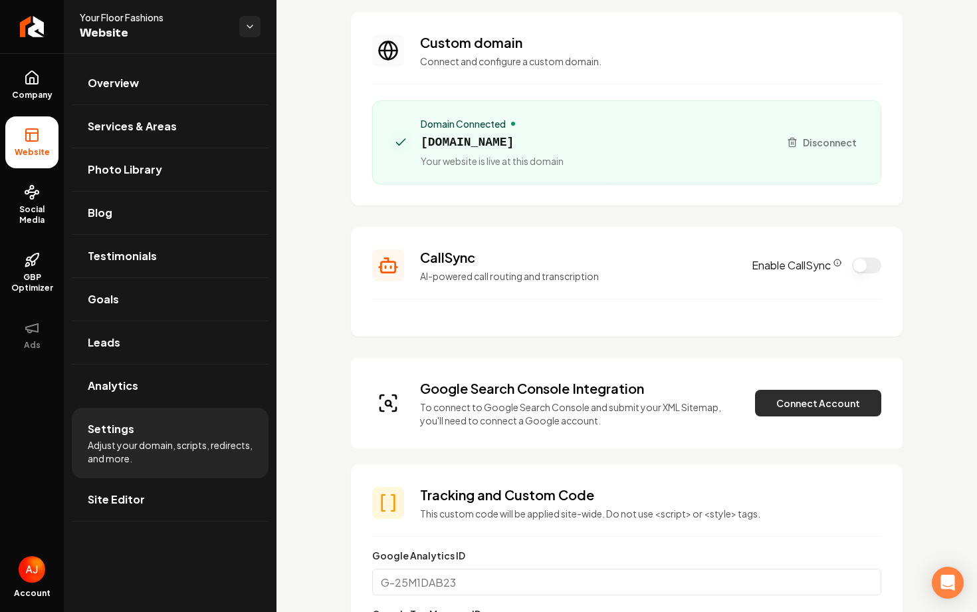
click at [787, 398] on button "Connect Account" at bounding box center [818, 403] width 126 height 27
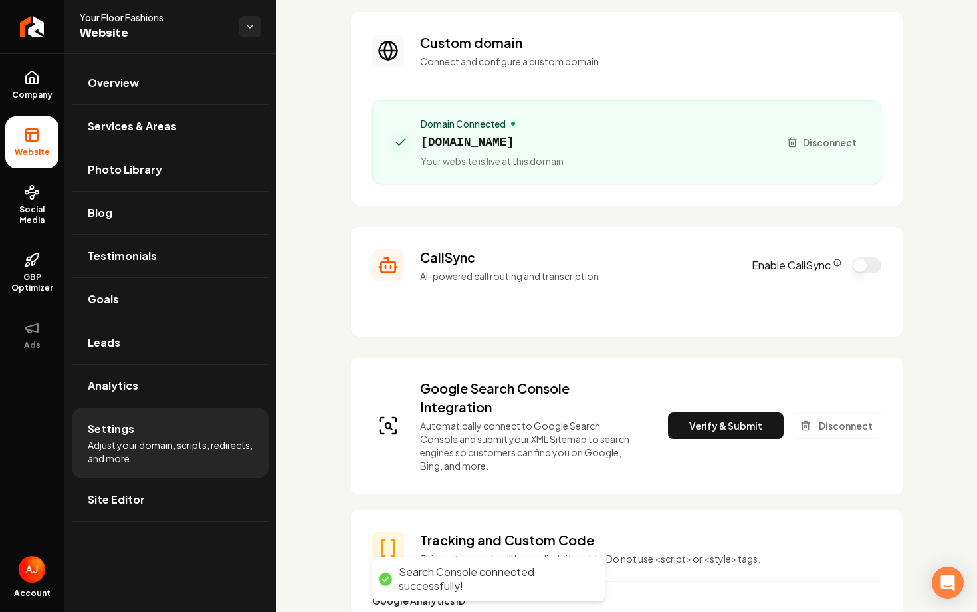
click at [709, 422] on button "Verify & Submit" at bounding box center [726, 425] width 116 height 27
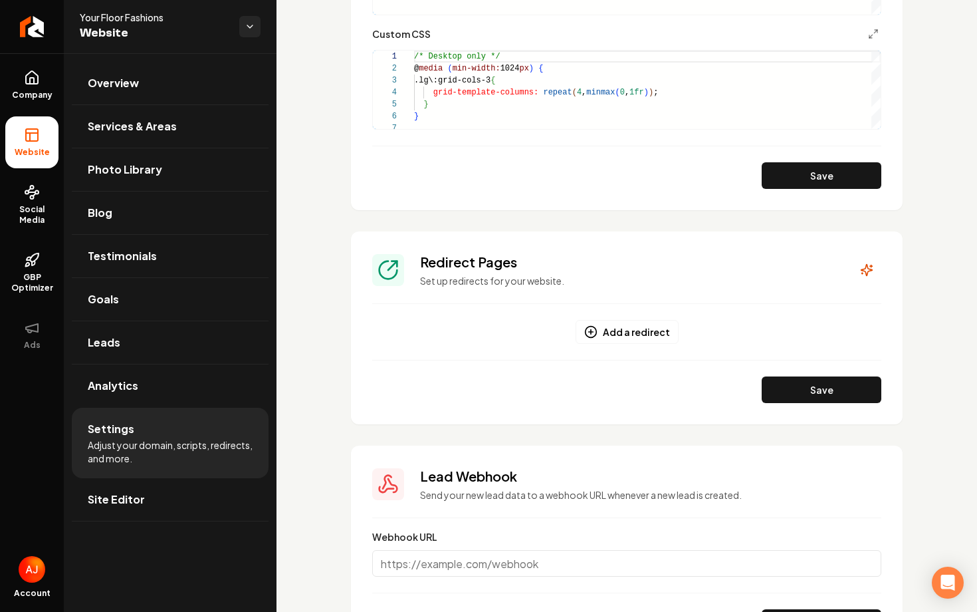
scroll to position [1251, 0]
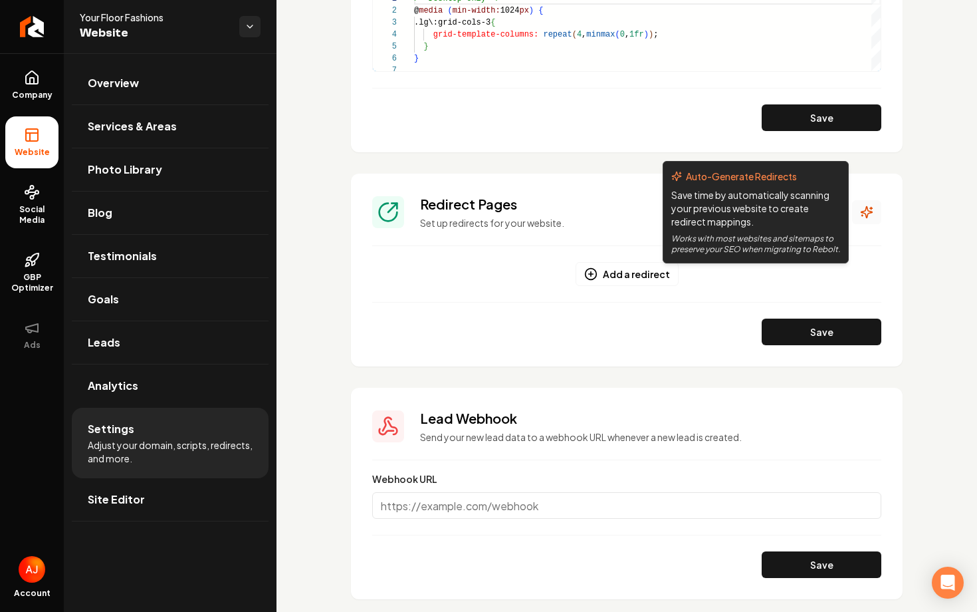
click at [861, 213] on icon "Main content area" at bounding box center [866, 211] width 13 height 13
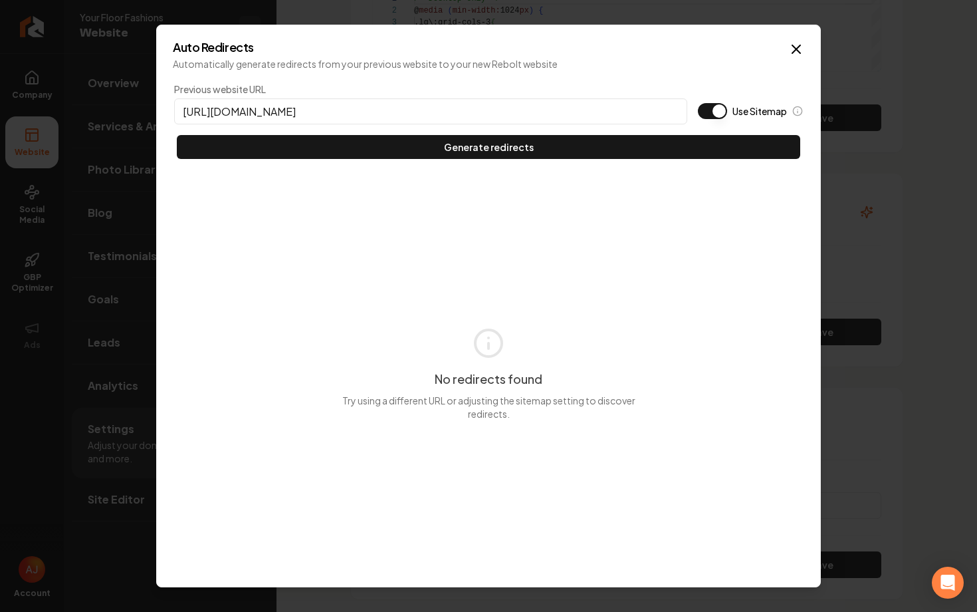
type input "https://arizonafloorfashions.com"
click at [727, 104] on div "Use Sitemap" at bounding box center [750, 111] width 105 height 16
click at [716, 112] on button "Use Sitemap" at bounding box center [712, 111] width 29 height 16
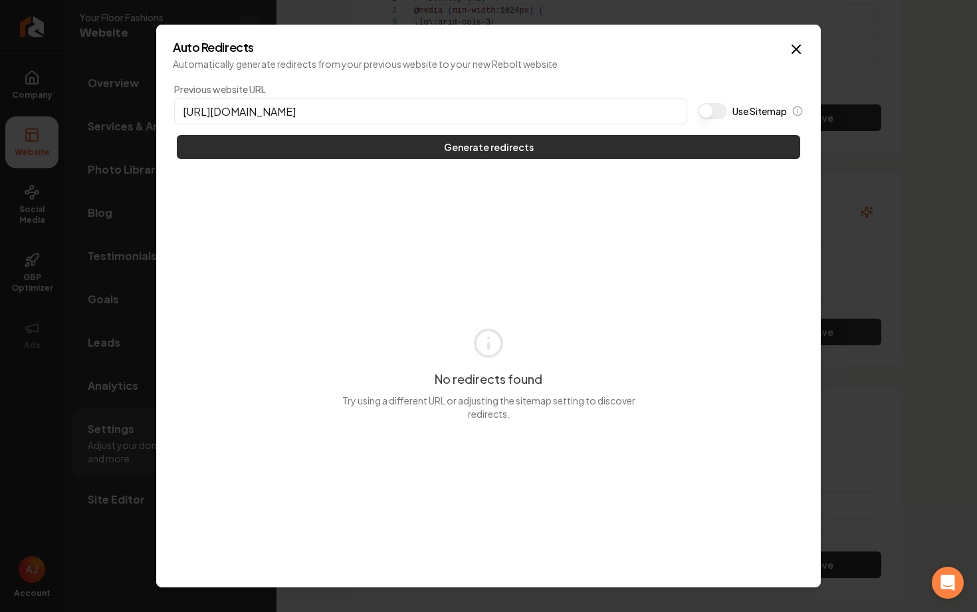
click at [705, 148] on button "Generate redirects" at bounding box center [489, 147] width 624 height 24
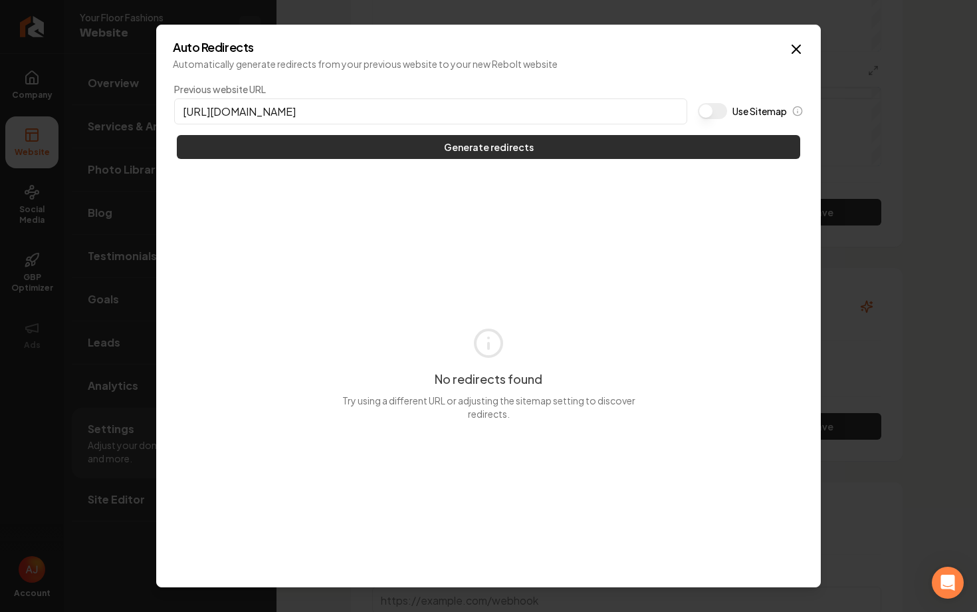
scroll to position [1345, 0]
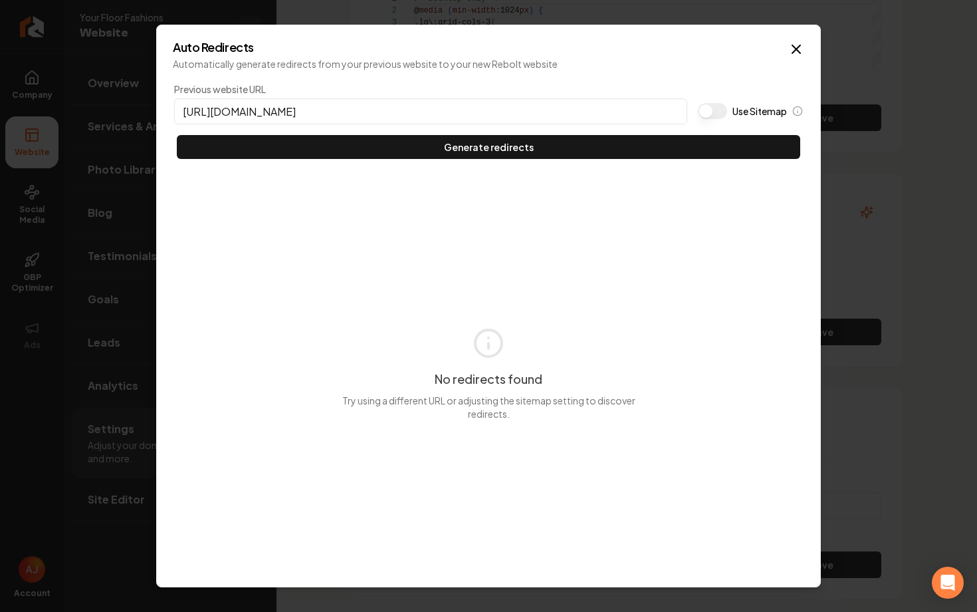
click at [796, 25] on div "Auto Redirects Automatically generate redirects from your previous website to y…" at bounding box center [488, 306] width 665 height 562
click at [796, 41] on icon "button" at bounding box center [797, 49] width 16 height 16
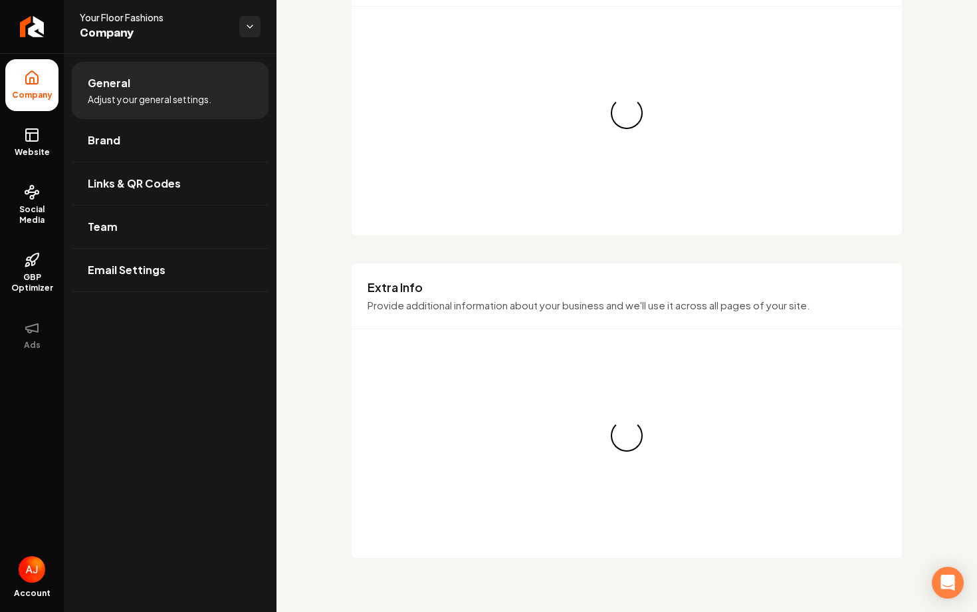
scroll to position [1345, 0]
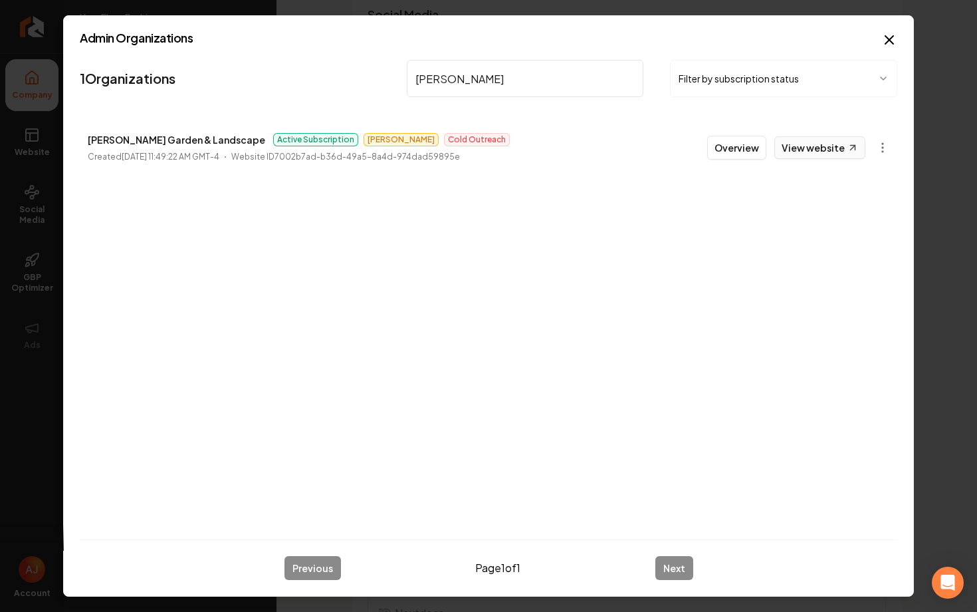
click at [783, 154] on link "View website" at bounding box center [820, 147] width 91 height 23
drag, startPoint x: 490, startPoint y: 89, endPoint x: 408, endPoint y: 85, distance: 81.9
click at [411, 85] on input "fisher" at bounding box center [525, 78] width 237 height 37
drag, startPoint x: 417, startPoint y: 78, endPoint x: 375, endPoint y: 78, distance: 41.9
click at [375, 78] on nav "1 Organizations fisher Filter by subscription status" at bounding box center [489, 84] width 818 height 59
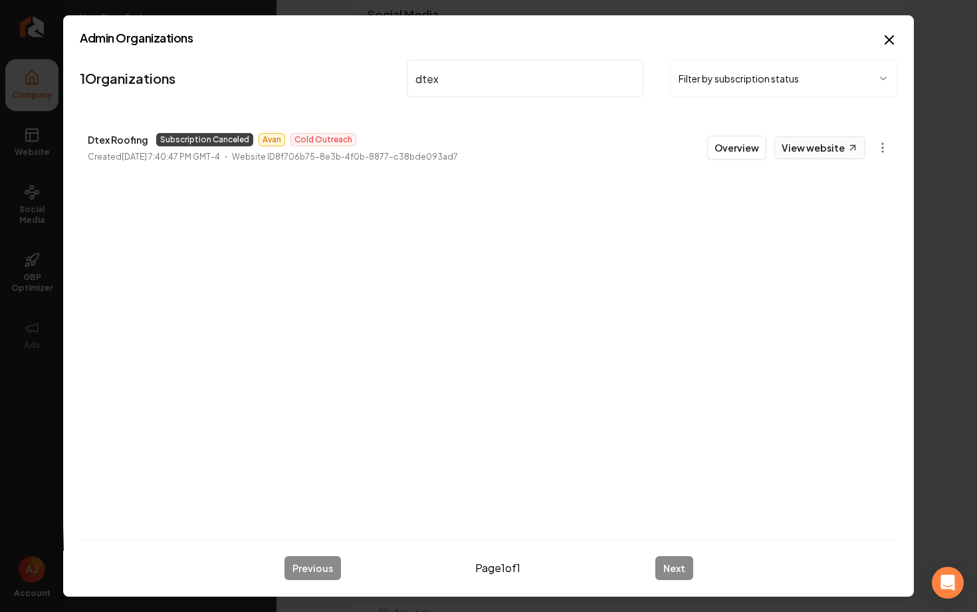
click at [836, 152] on link "View website" at bounding box center [820, 147] width 91 height 23
drag, startPoint x: 506, startPoint y: 92, endPoint x: 344, endPoint y: 70, distance: 163.6
click at [344, 70] on nav "1 Organizations dtex Filter by subscription status" at bounding box center [489, 84] width 818 height 59
type input "relentle"
click at [733, 156] on button "Overview" at bounding box center [736, 148] width 59 height 24
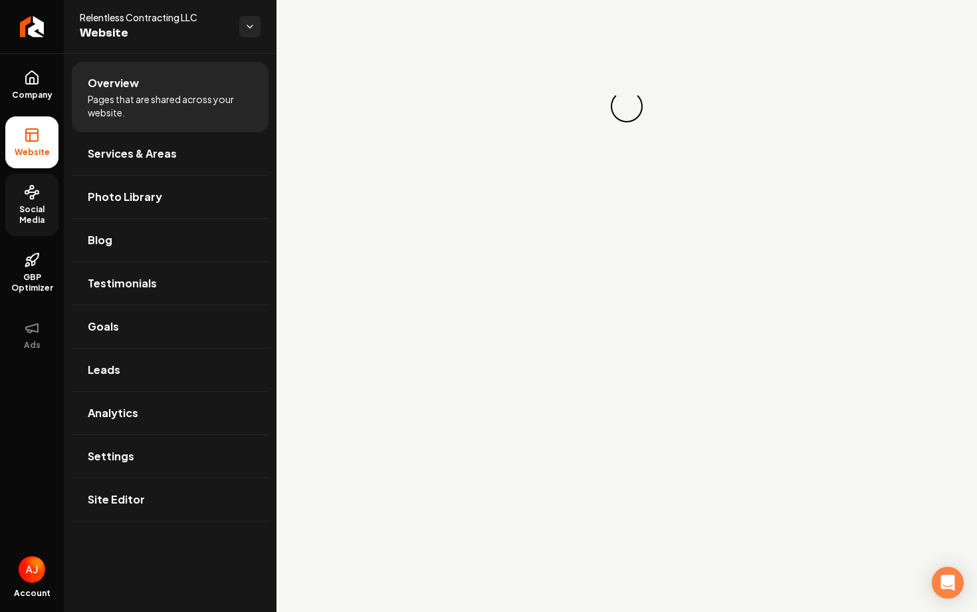
click at [30, 209] on span "Social Media" at bounding box center [31, 214] width 53 height 21
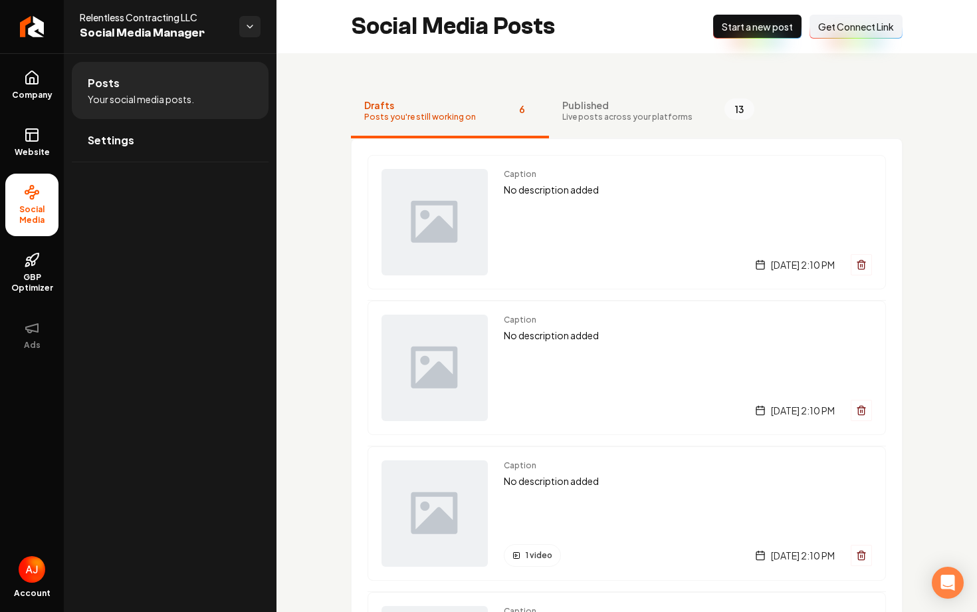
click at [835, 31] on span "Get Connect Link" at bounding box center [856, 26] width 76 height 13
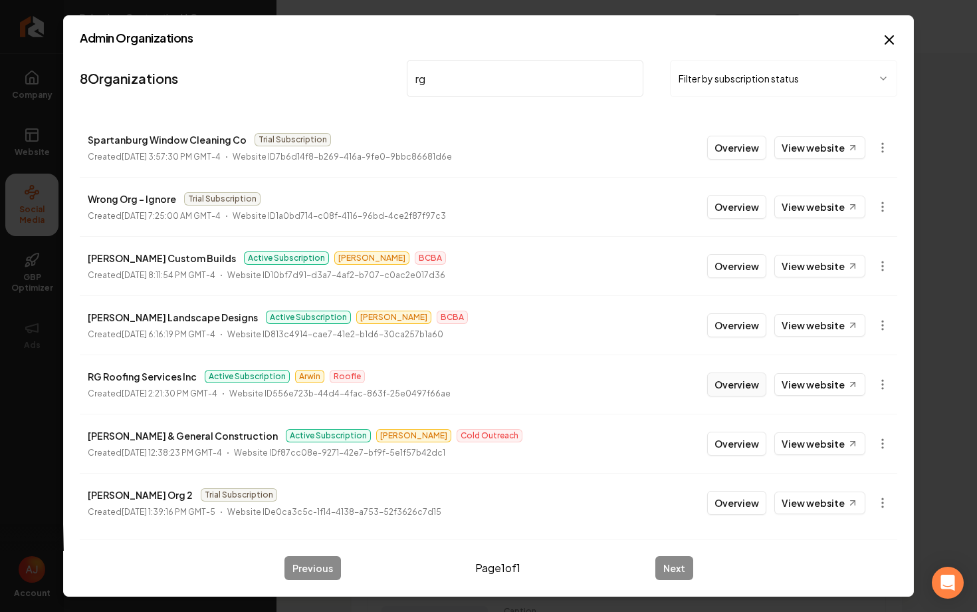
type input "rg"
click at [728, 386] on button "Overview" at bounding box center [736, 384] width 59 height 24
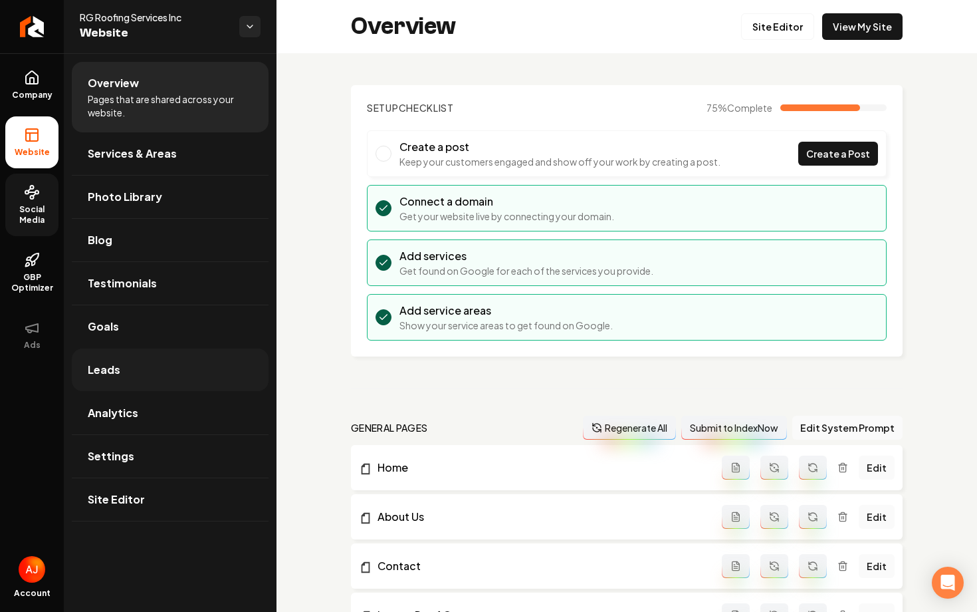
click at [114, 368] on span "Leads" at bounding box center [104, 370] width 33 height 16
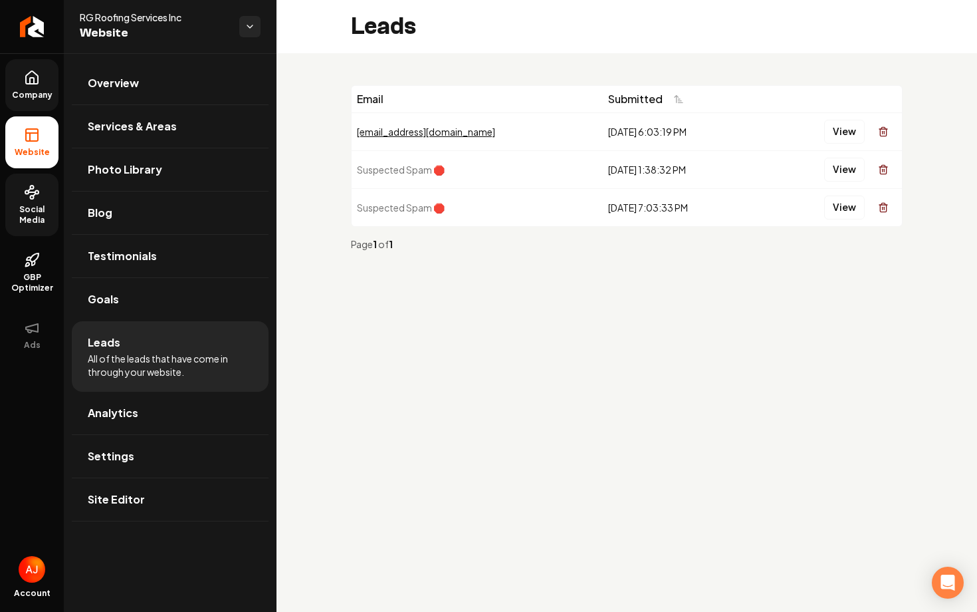
click at [23, 82] on link "Company" at bounding box center [31, 85] width 53 height 52
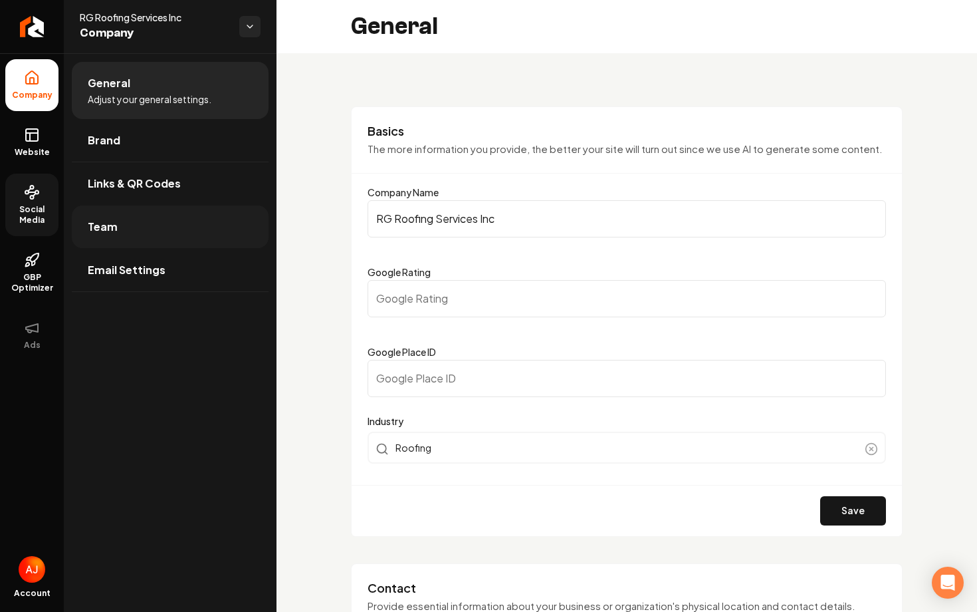
click at [91, 228] on span "Team" at bounding box center [103, 227] width 30 height 16
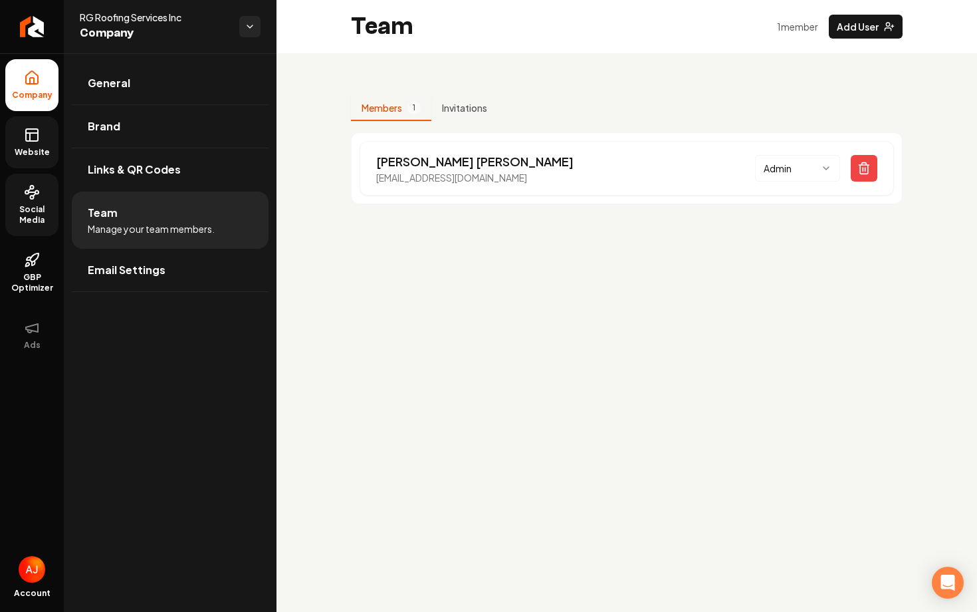
click at [43, 140] on link "Website" at bounding box center [31, 142] width 53 height 52
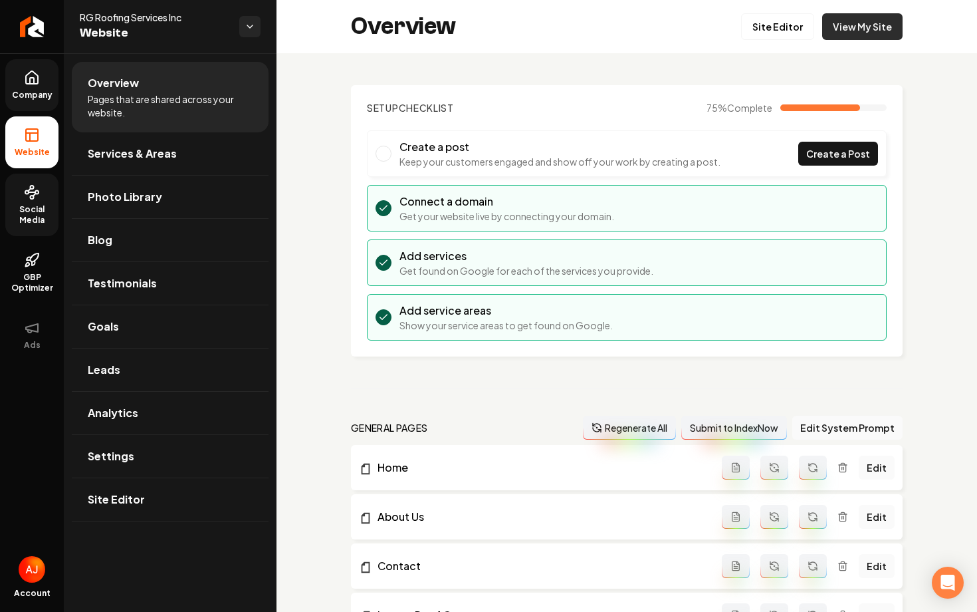
click at [861, 27] on link "View My Site" at bounding box center [862, 26] width 80 height 27
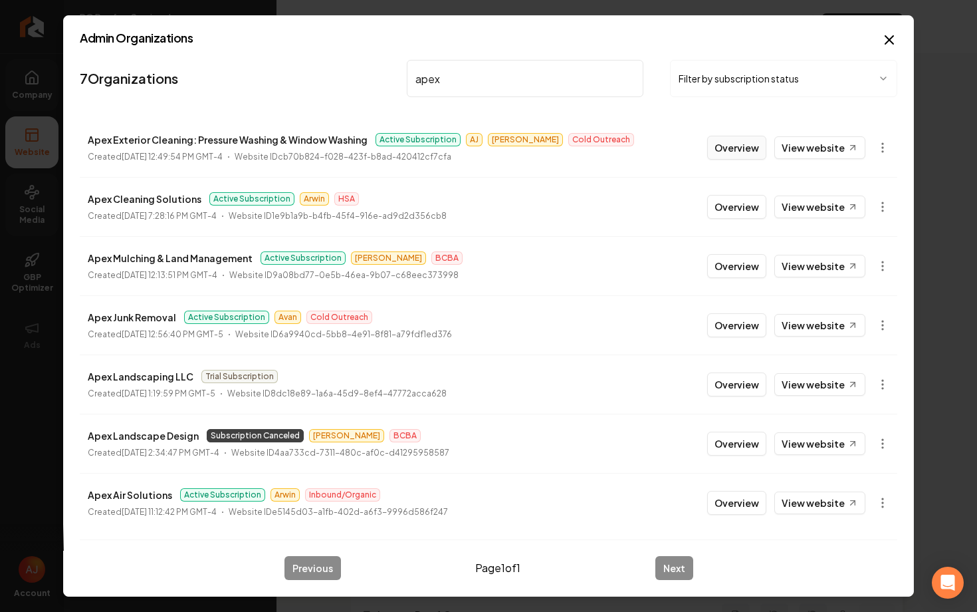
type input "apex"
click at [725, 152] on button "Overview" at bounding box center [736, 148] width 59 height 24
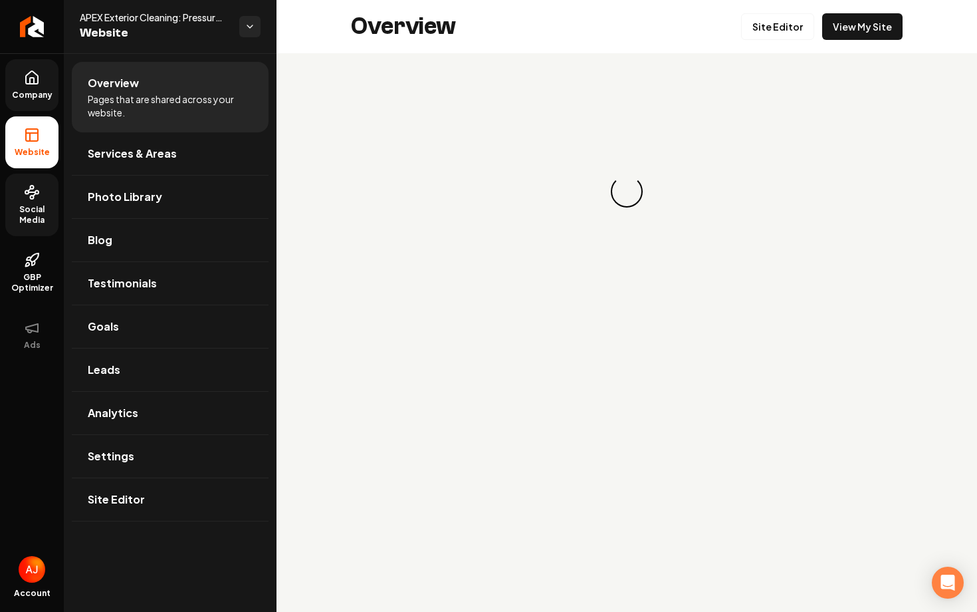
click at [51, 199] on link "Social Media" at bounding box center [31, 205] width 53 height 62
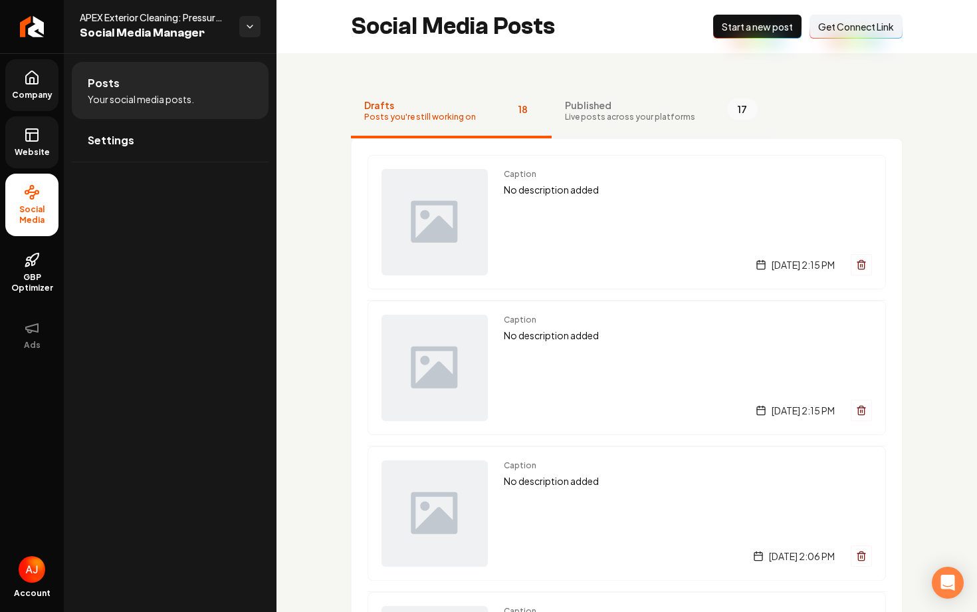
click at [565, 116] on span "Live posts across your platforms" at bounding box center [630, 117] width 130 height 11
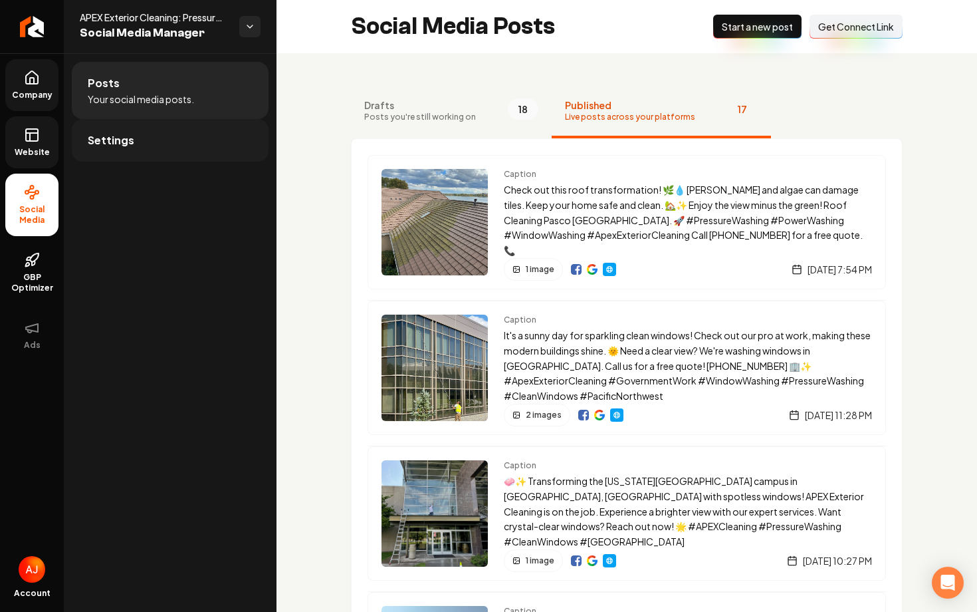
click at [174, 136] on link "Settings" at bounding box center [170, 140] width 197 height 43
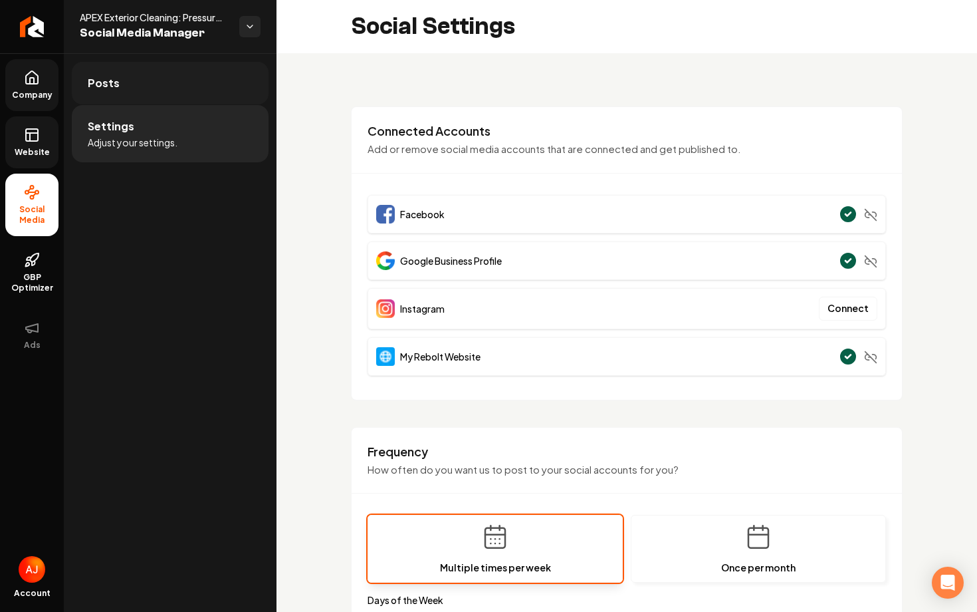
click at [118, 100] on link "Posts" at bounding box center [170, 83] width 197 height 43
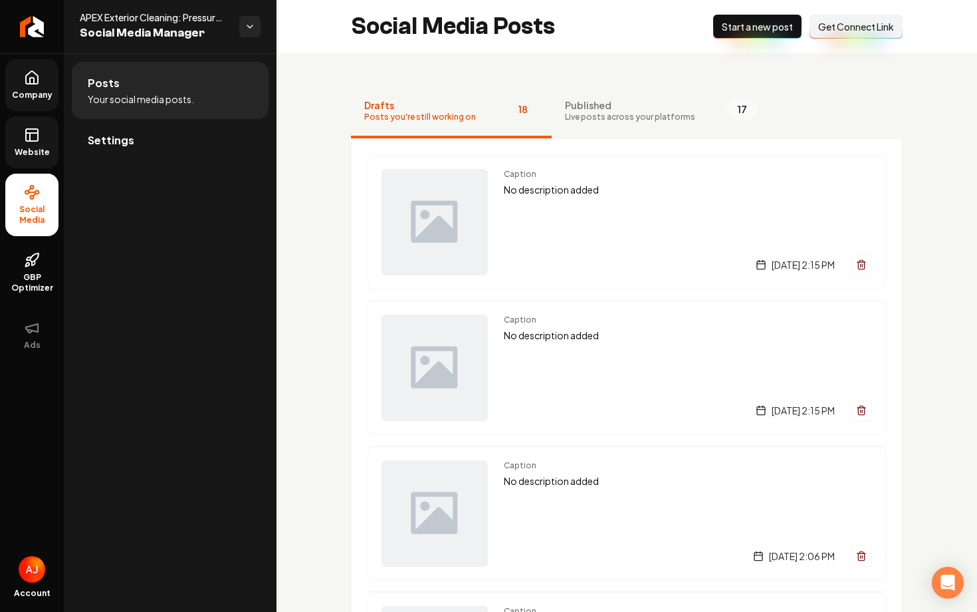
click at [825, 30] on span "Get Connect Link" at bounding box center [856, 26] width 76 height 13
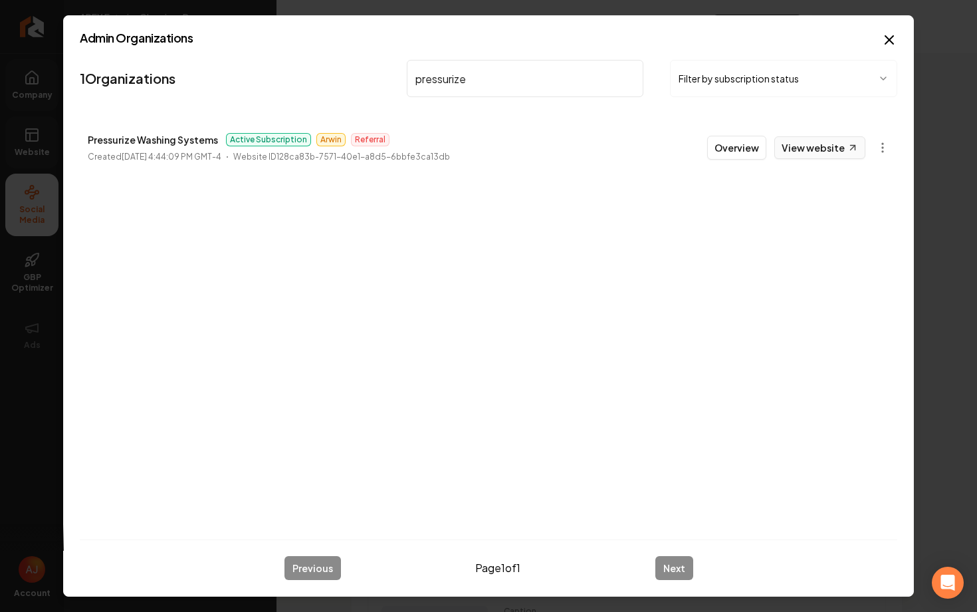
type input "pressurize"
click at [795, 148] on link "View website" at bounding box center [820, 147] width 91 height 23
